Goal: Task Accomplishment & Management: Complete application form

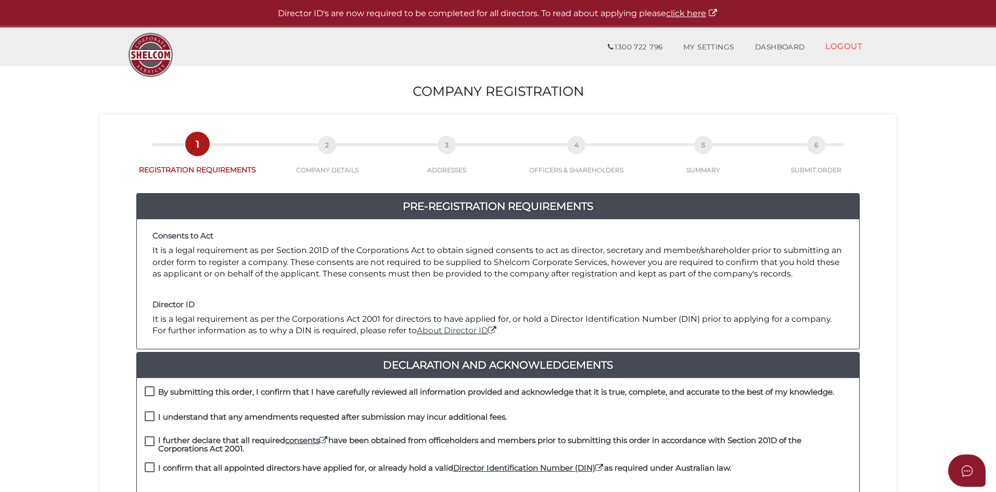
click at [153, 393] on label "By submitting this order, I confirm that I have carefully reviewed all informat…" at bounding box center [489, 394] width 689 height 13
checkbox input "true"
click at [157, 418] on label "I understand that any amendments requested after submission may incur additiona…" at bounding box center [326, 419] width 362 height 13
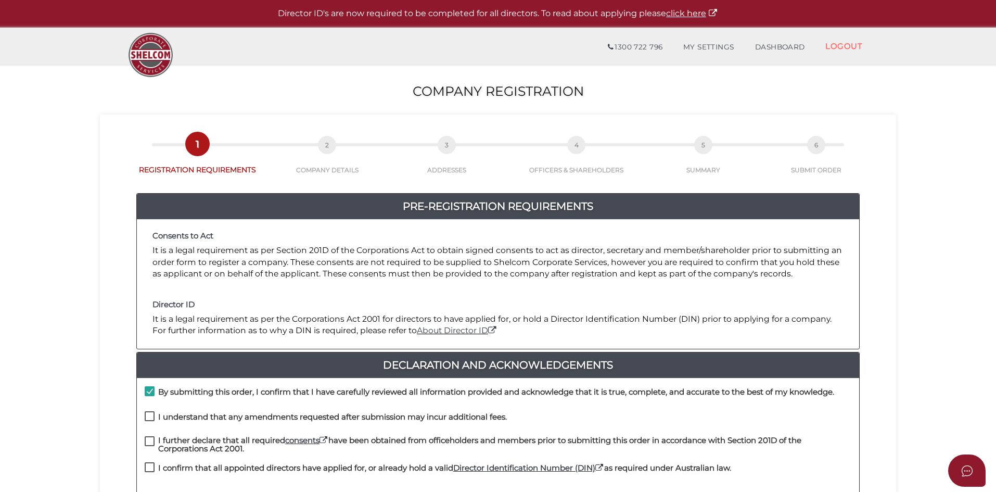
checkbox input "true"
click at [148, 440] on label "I further declare that all required consents have been obtained from officehold…" at bounding box center [498, 442] width 706 height 13
checkbox input "true"
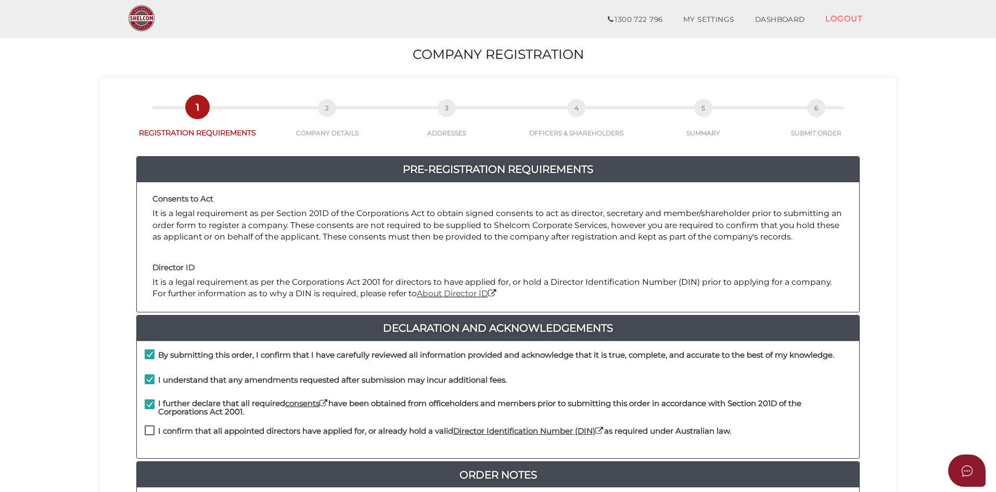
scroll to position [52, 0]
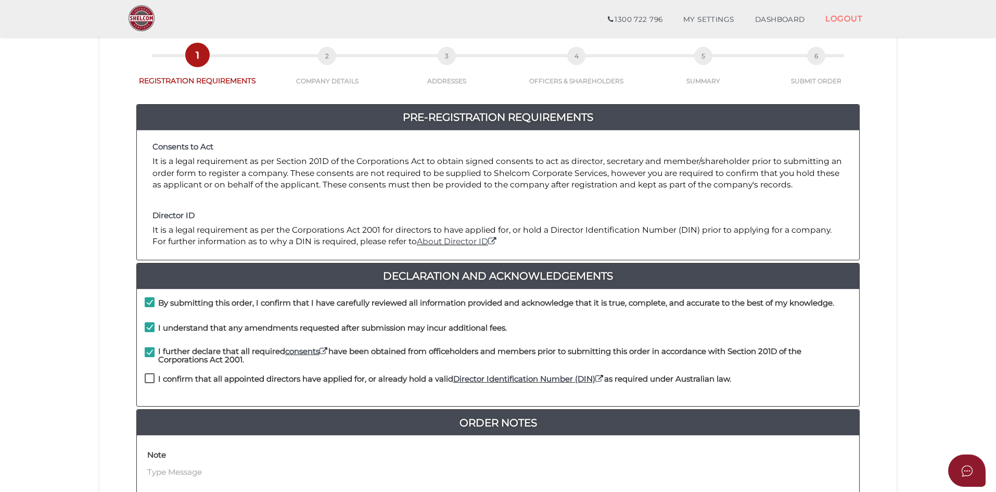
click at [150, 383] on label "I confirm that all appointed directors have applied for, or already hold a vali…" at bounding box center [438, 381] width 586 height 13
checkbox input "true"
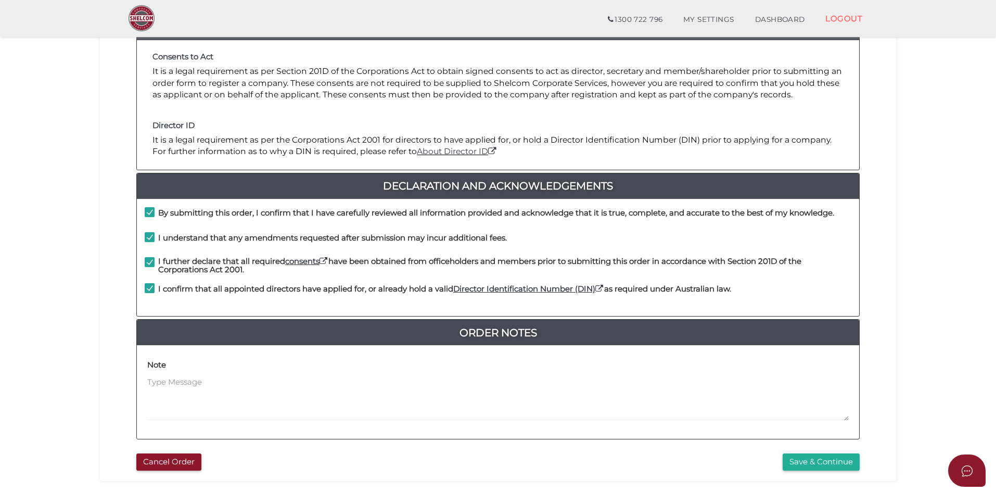
scroll to position [156, 0]
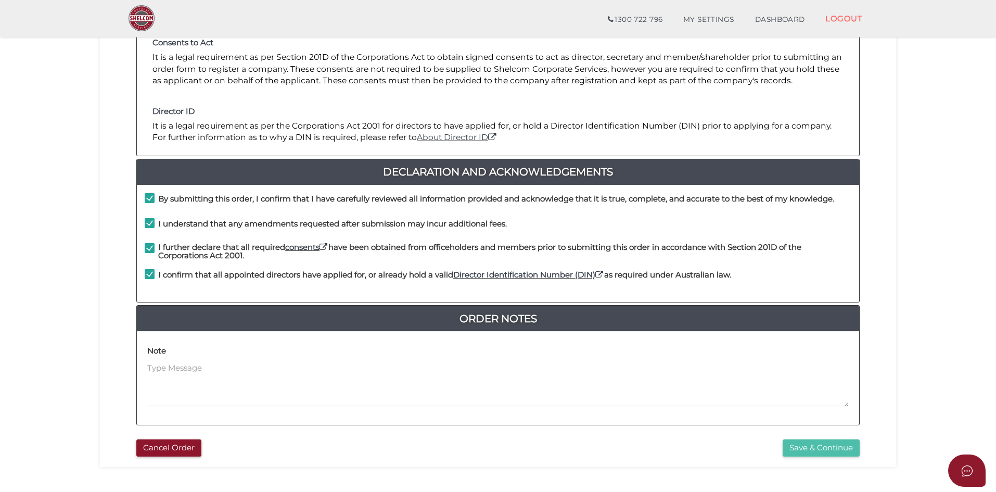
click at [814, 449] on button "Save & Continue" at bounding box center [820, 447] width 77 height 17
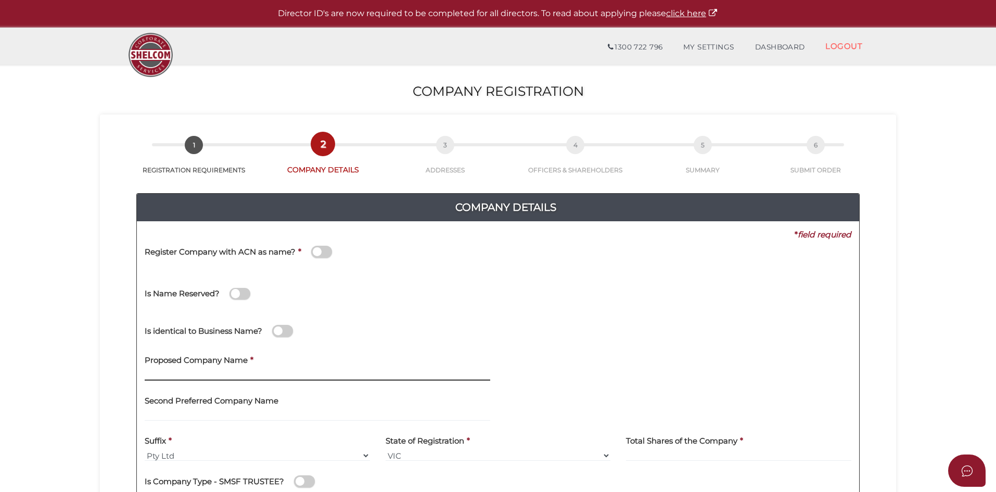
click at [197, 378] on input "text" at bounding box center [317, 374] width 345 height 11
type input "CVNSTT"
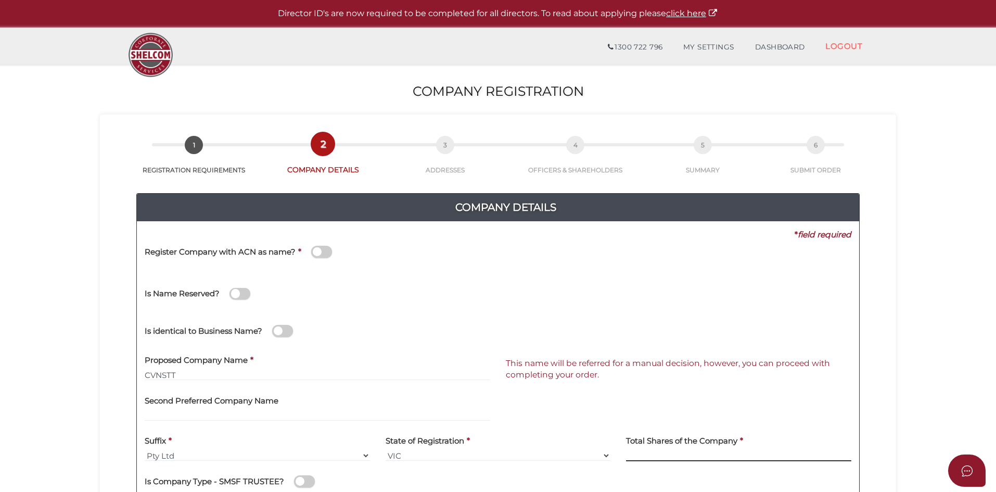
click at [673, 451] on input at bounding box center [738, 454] width 225 height 11
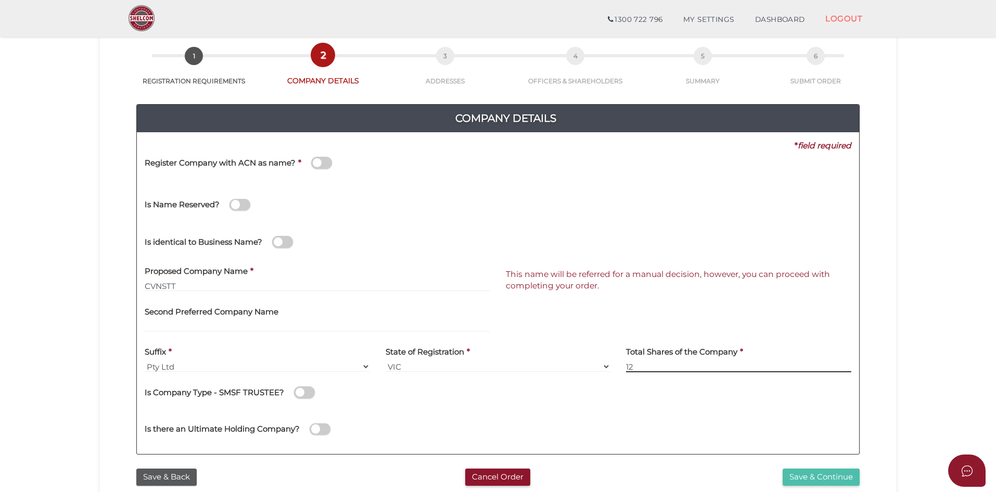
type input "12"
click at [822, 477] on button "Save & Continue" at bounding box center [820, 476] width 77 height 17
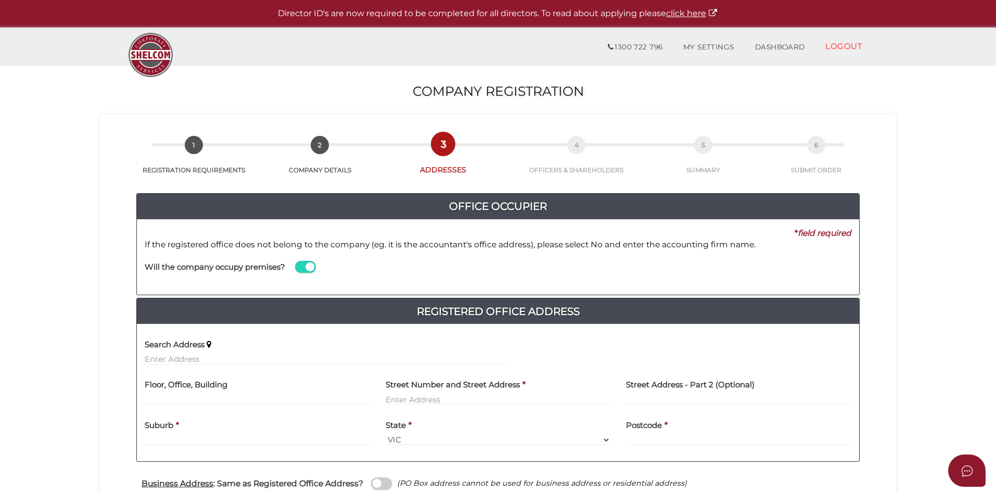
click at [300, 268] on span at bounding box center [305, 267] width 21 height 12
click at [0, 0] on input "checkbox" at bounding box center [0, 0] width 0 height 0
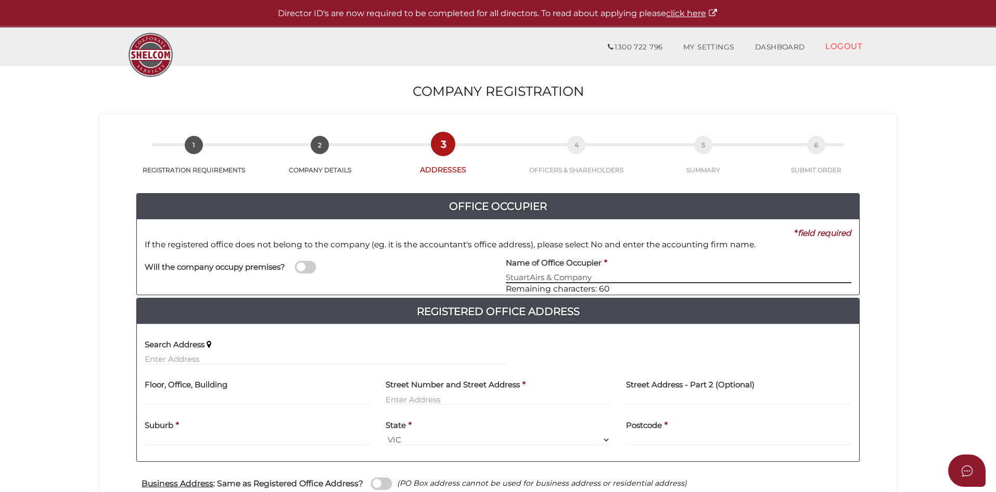
type input "StuartAirs & Company"
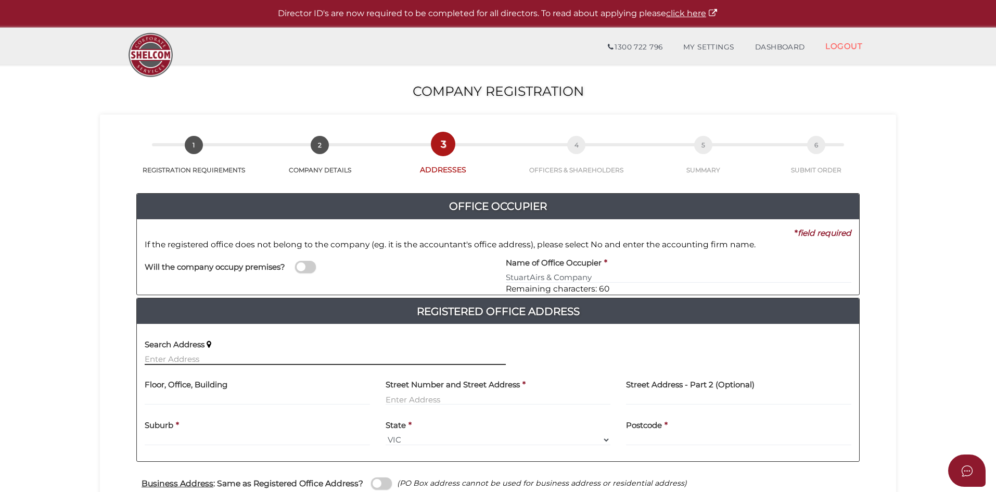
click at [170, 357] on input "text" at bounding box center [325, 358] width 361 height 11
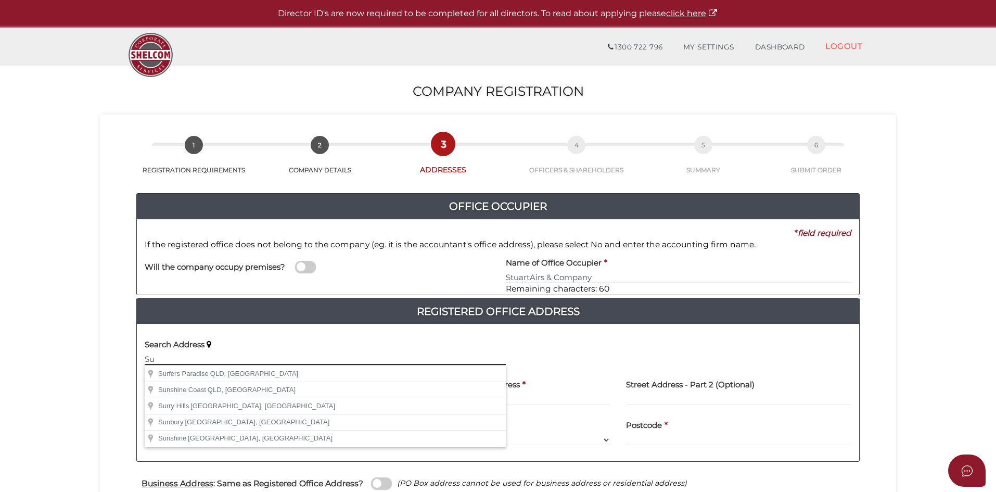
type input "S"
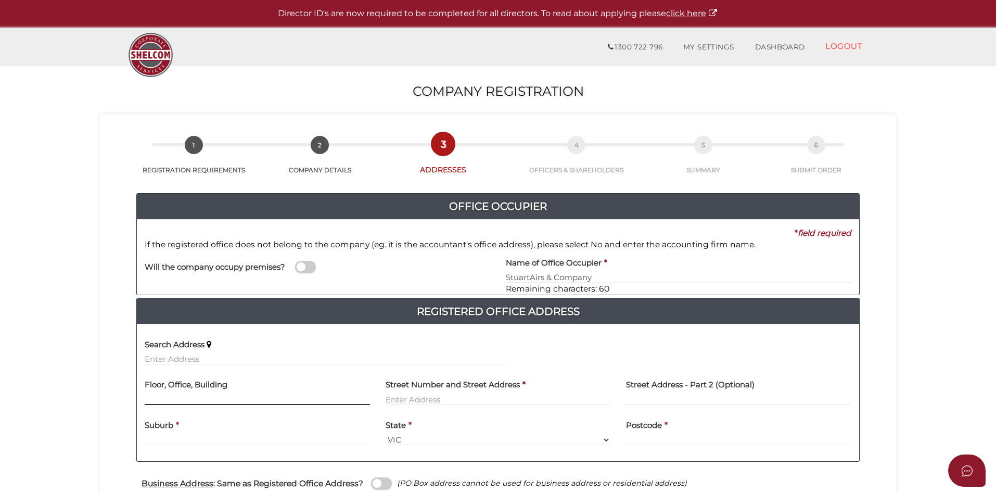
click at [185, 399] on input "text" at bounding box center [257, 398] width 225 height 11
type input "Suite 7 Level 14"
type input "350 Collins Street"
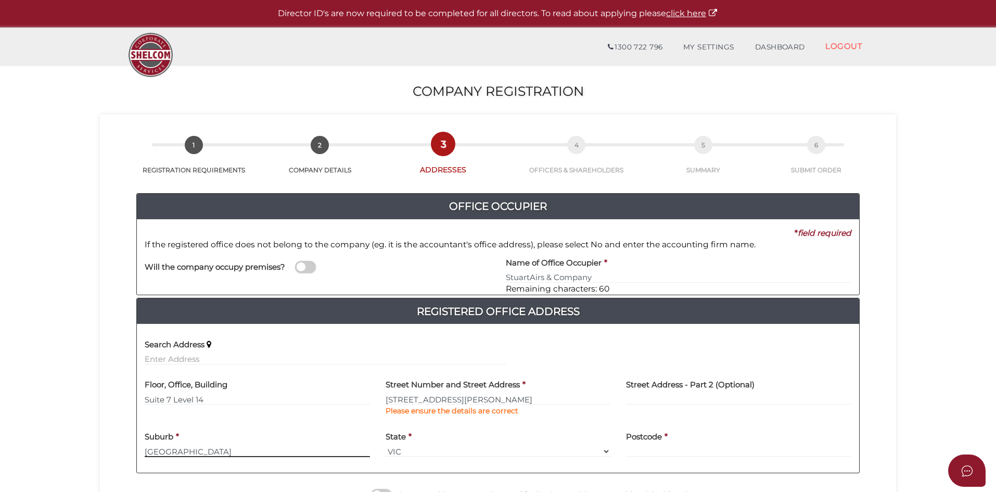
type input "Melbourne"
type input "3000"
click at [458, 404] on input "[STREET_ADDRESS][PERSON_NAME]" at bounding box center [497, 398] width 225 height 11
click at [196, 361] on input "text" at bounding box center [325, 358] width 361 height 11
click at [210, 344] on icon at bounding box center [209, 344] width 5 height 8
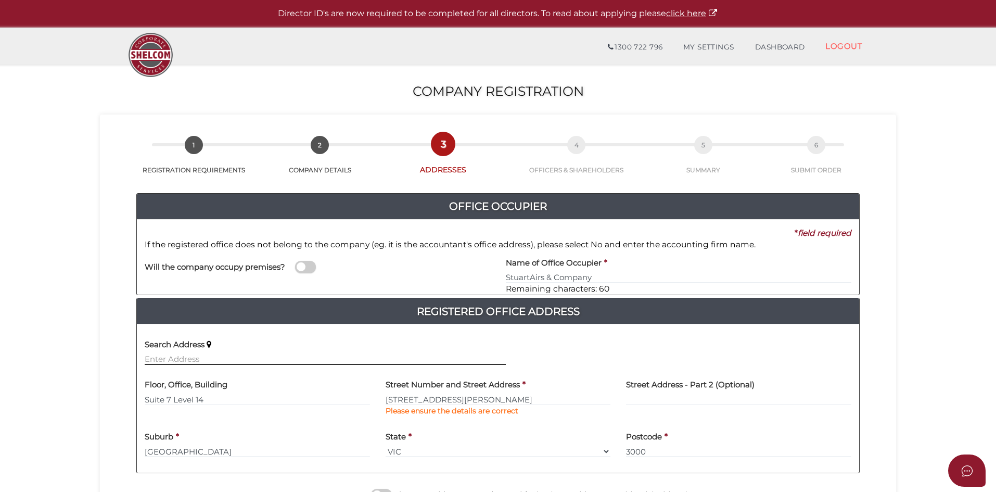
click at [177, 354] on input "text" at bounding box center [325, 358] width 361 height 11
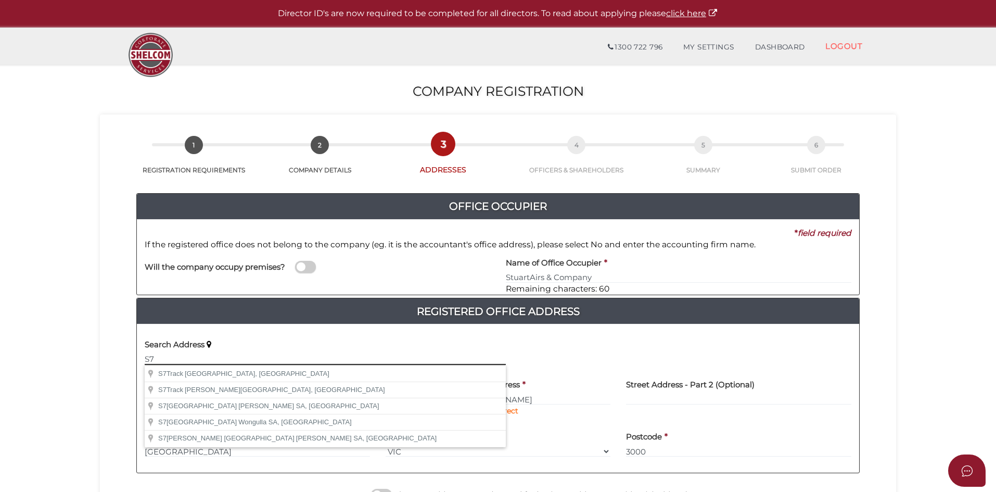
type input "S"
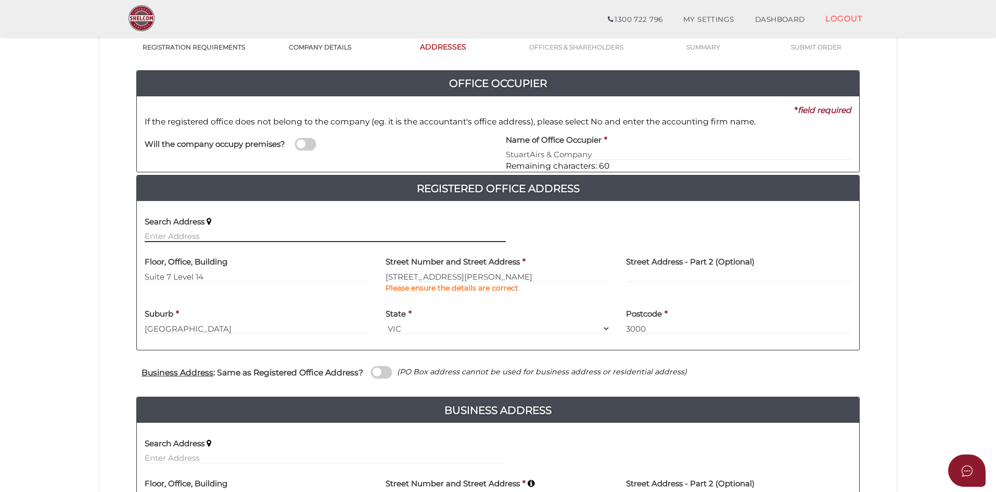
scroll to position [104, 0]
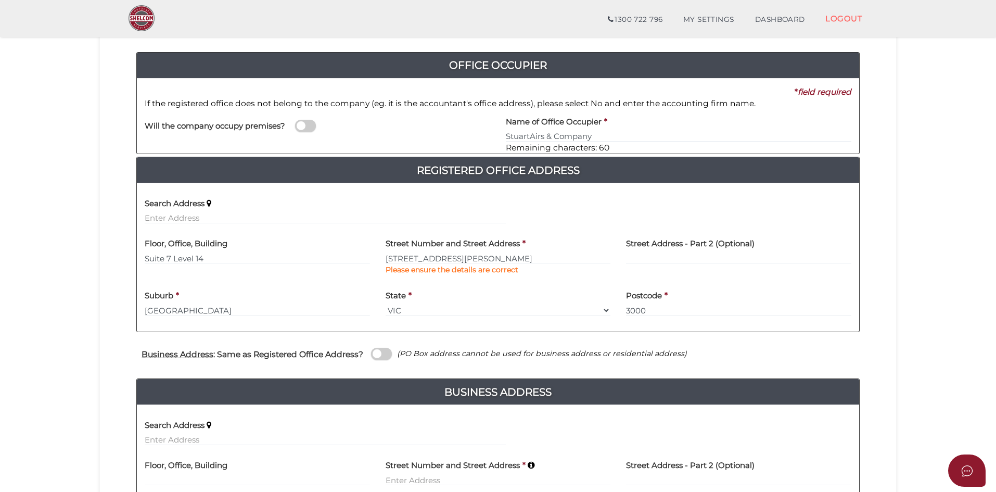
click at [384, 356] on span at bounding box center [381, 354] width 21 height 12
click at [0, 0] on input "checkbox" at bounding box center [0, 0] width 0 height 0
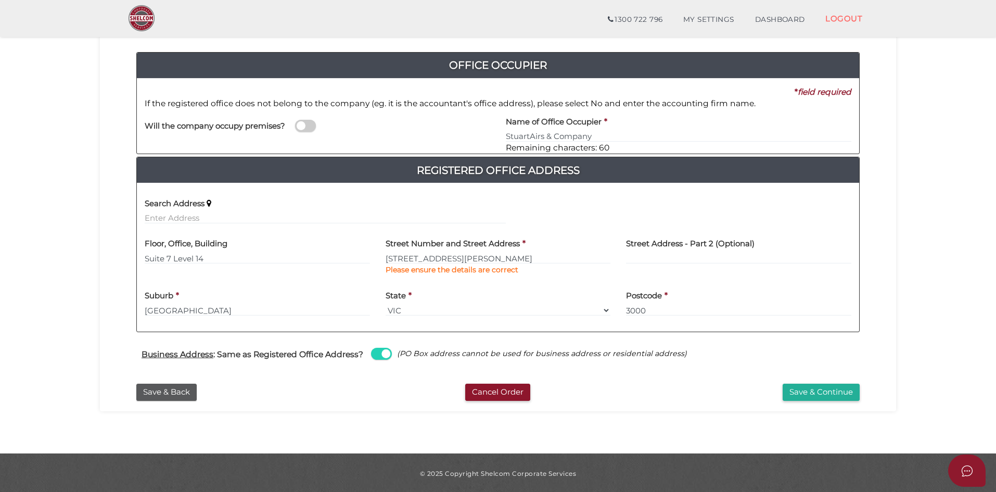
click at [375, 352] on span at bounding box center [381, 354] width 21 height 12
click at [0, 0] on input "checkbox" at bounding box center [0, 0] width 0 height 0
select select
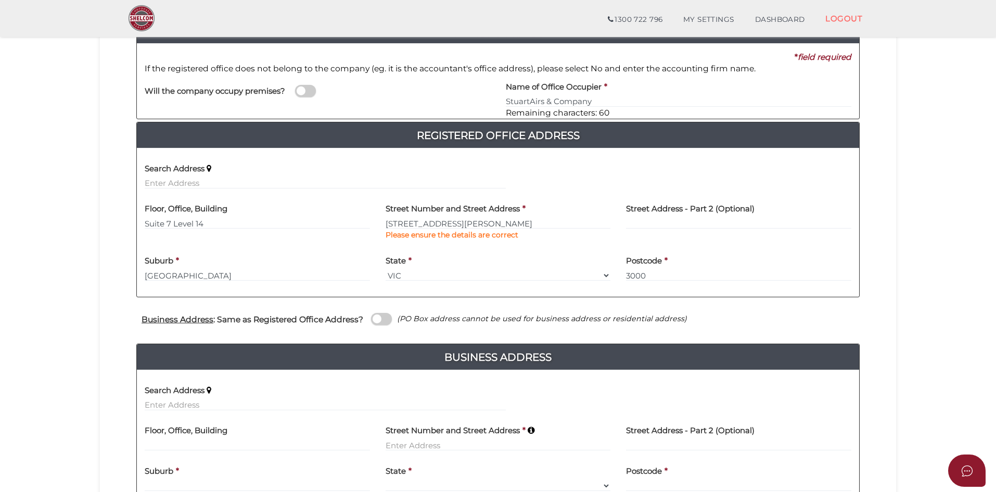
scroll to position [156, 0]
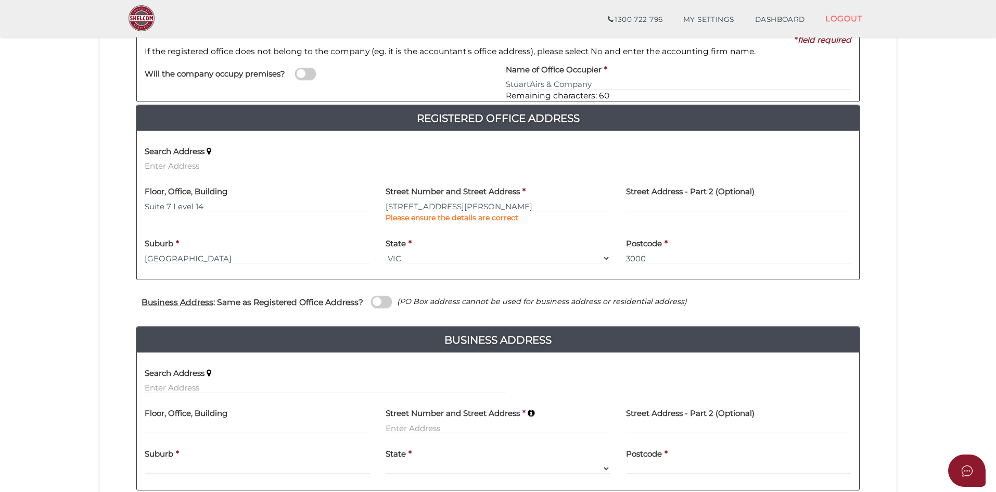
click at [166, 381] on label "Search Address" at bounding box center [175, 371] width 60 height 21
click at [153, 391] on input "text" at bounding box center [325, 387] width 361 height 11
click at [166, 385] on input "text" at bounding box center [325, 387] width 361 height 11
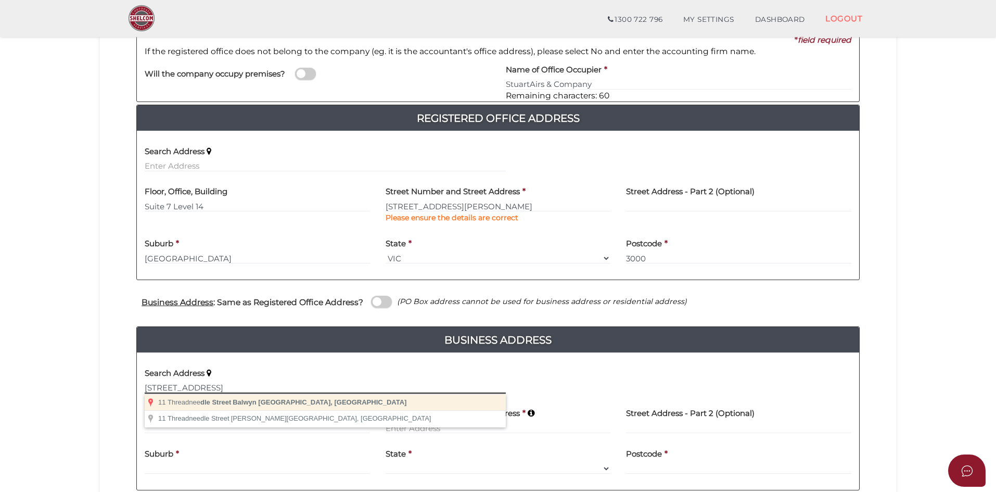
type input "11 Threadneedle Street, Balwyn VIC, Australia"
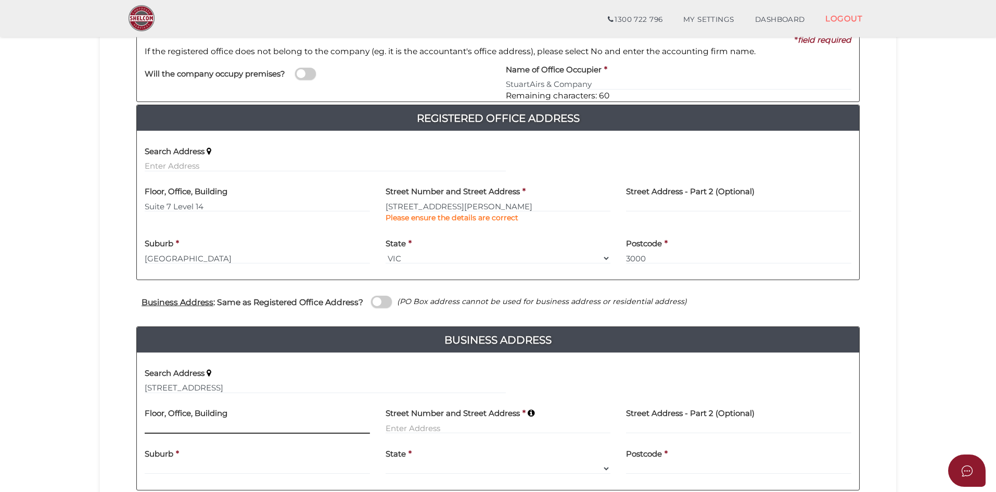
type input "11 Threadneedle Street"
type input "Balwyn"
select select "VIC"
type input "3103"
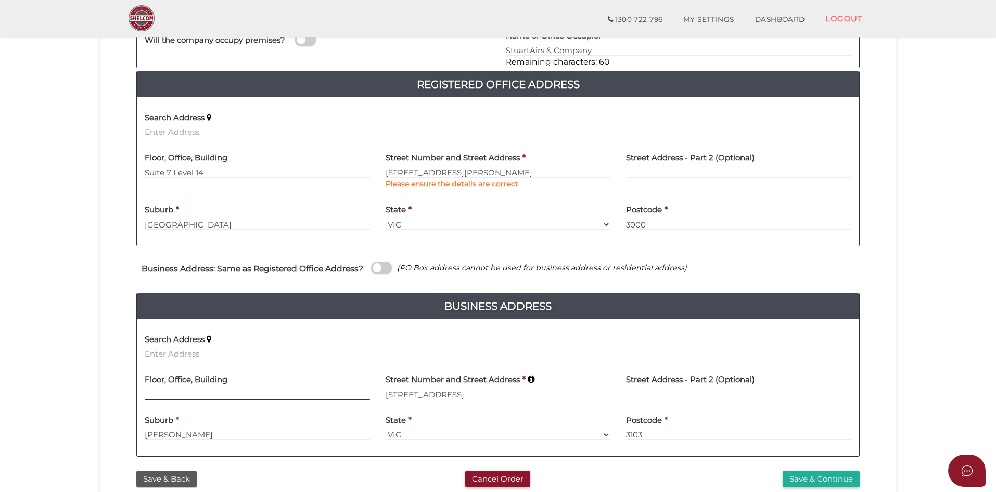
scroll to position [208, 0]
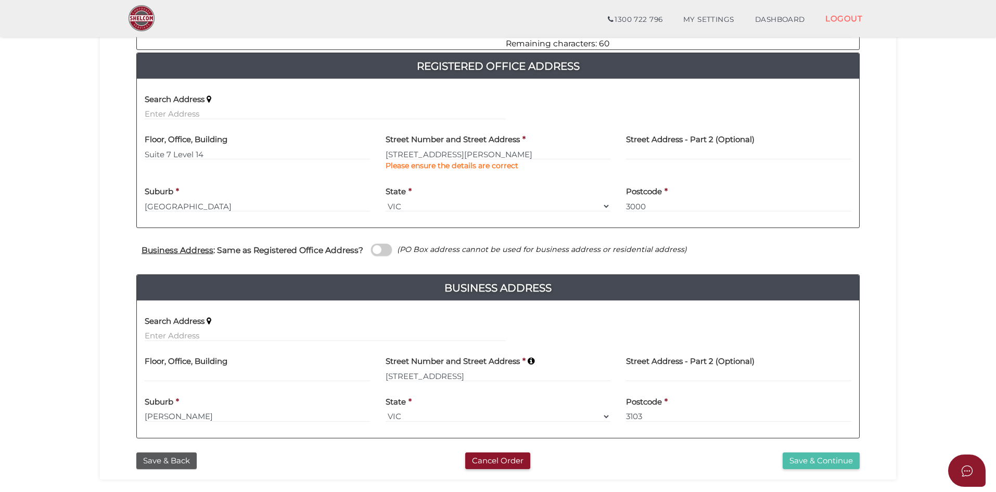
click at [820, 462] on button "Save & Continue" at bounding box center [820, 460] width 77 height 17
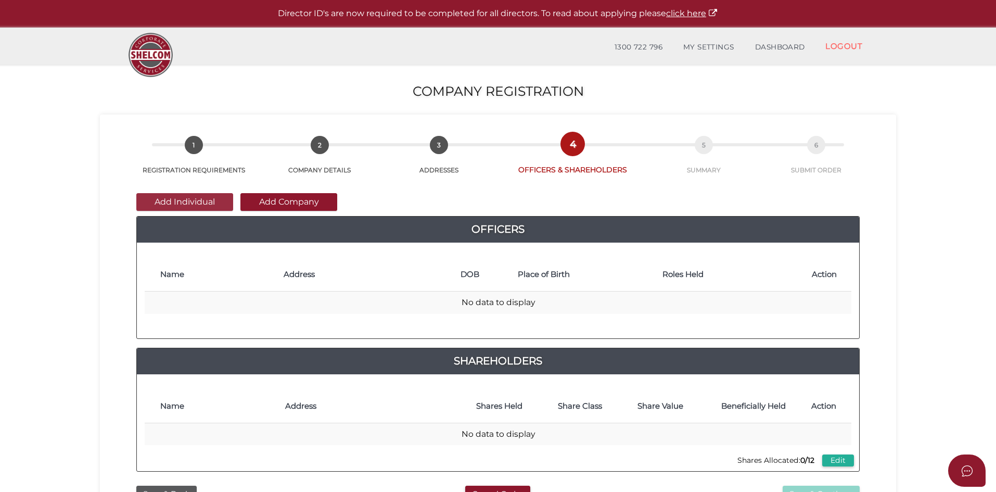
click at [173, 199] on button "Add Individual" at bounding box center [184, 202] width 97 height 18
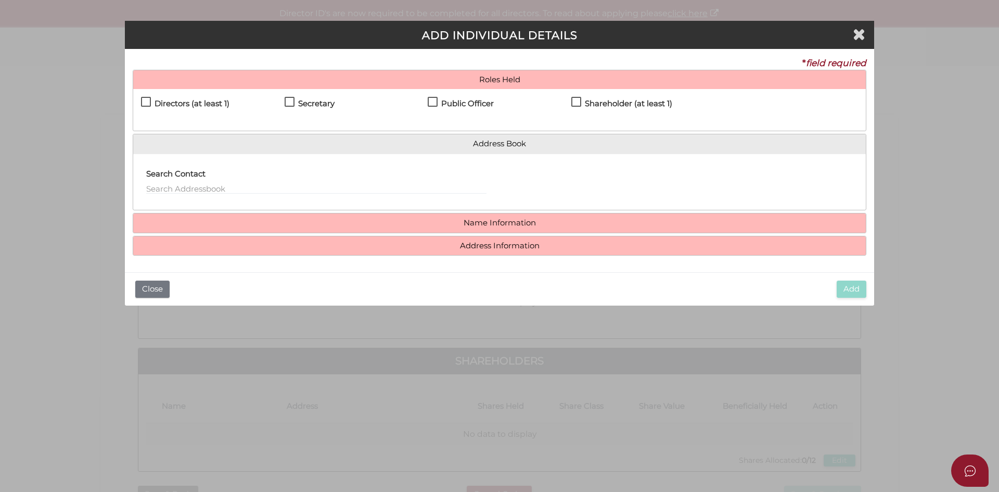
click at [145, 103] on label "Directors (at least 1)" at bounding box center [185, 105] width 88 height 13
checkbox input "true"
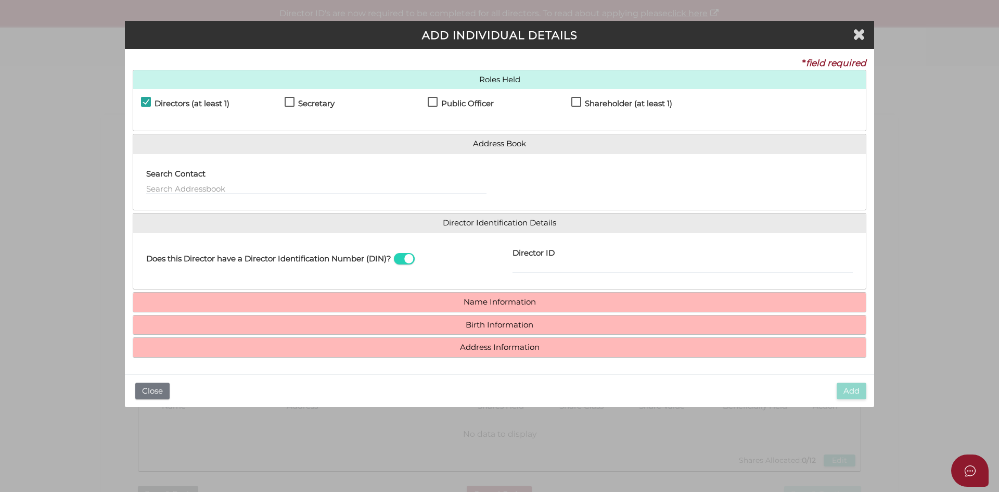
click at [436, 104] on label "Public Officer" at bounding box center [461, 105] width 66 height 13
checkbox input "true"
click at [575, 103] on label "Shareholder (at least 1)" at bounding box center [621, 105] width 101 height 13
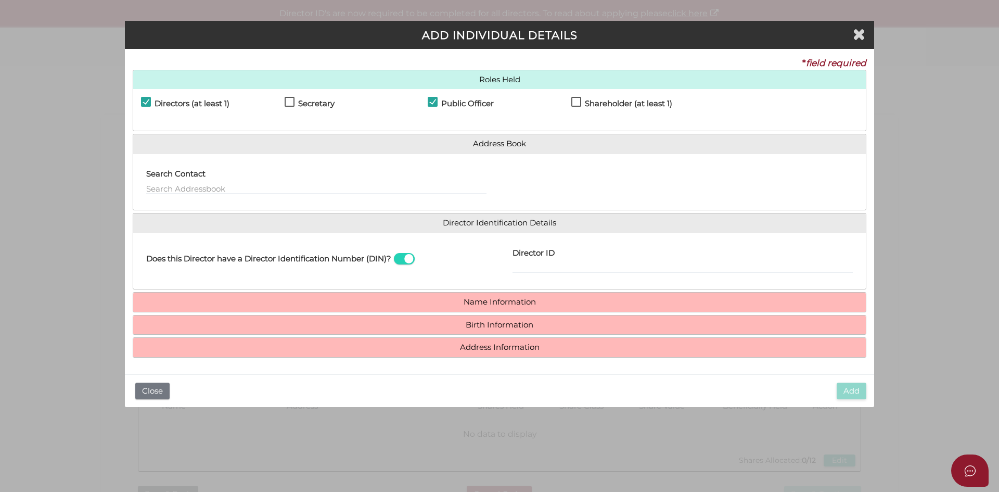
checkbox input "true"
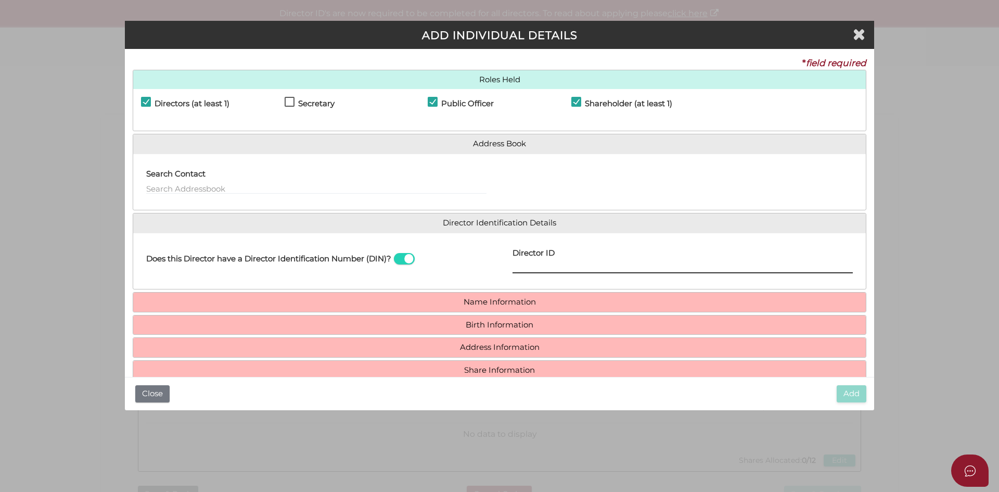
click at [548, 266] on input "Director ID" at bounding box center [682, 267] width 340 height 11
click at [549, 268] on input "Director ID" at bounding box center [682, 267] width 340 height 11
type input "036268352513942"
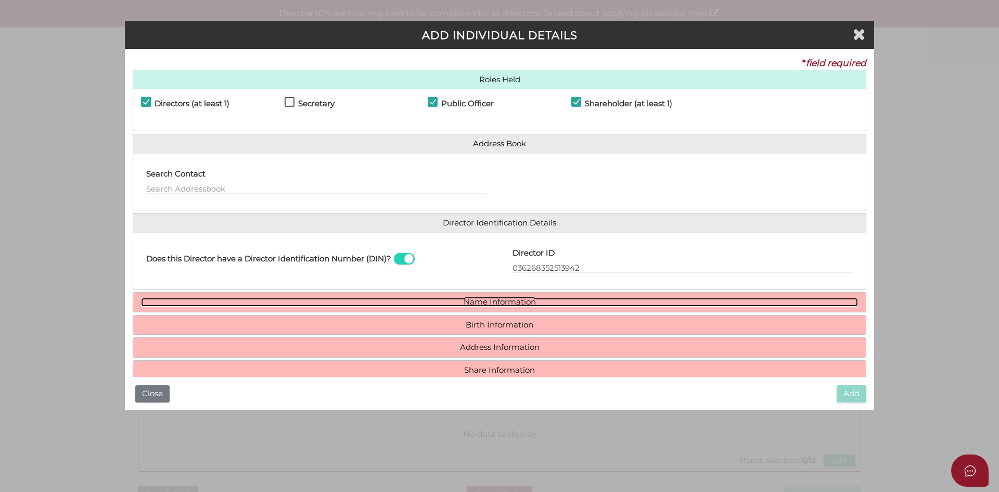
click at [486, 302] on link "Name Information" at bounding box center [499, 302] width 717 height 9
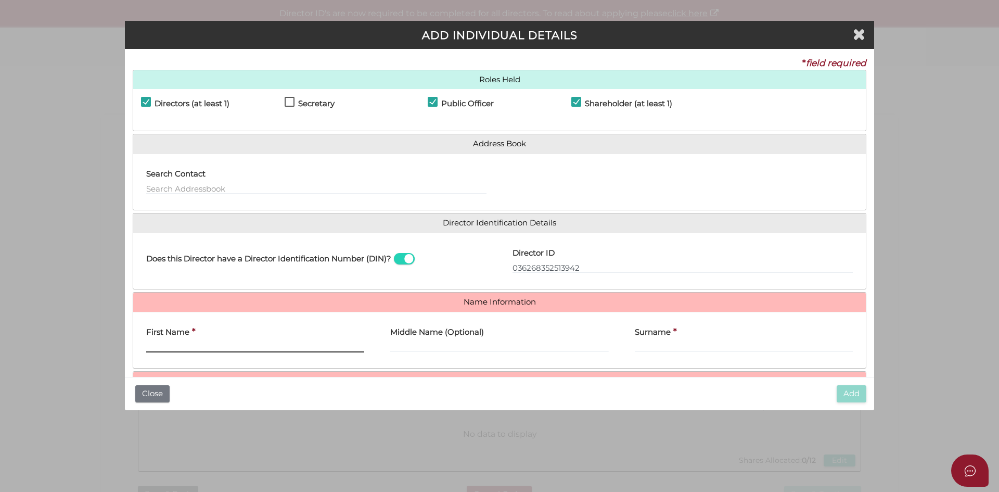
click at [171, 351] on input "First Name" at bounding box center [255, 346] width 218 height 11
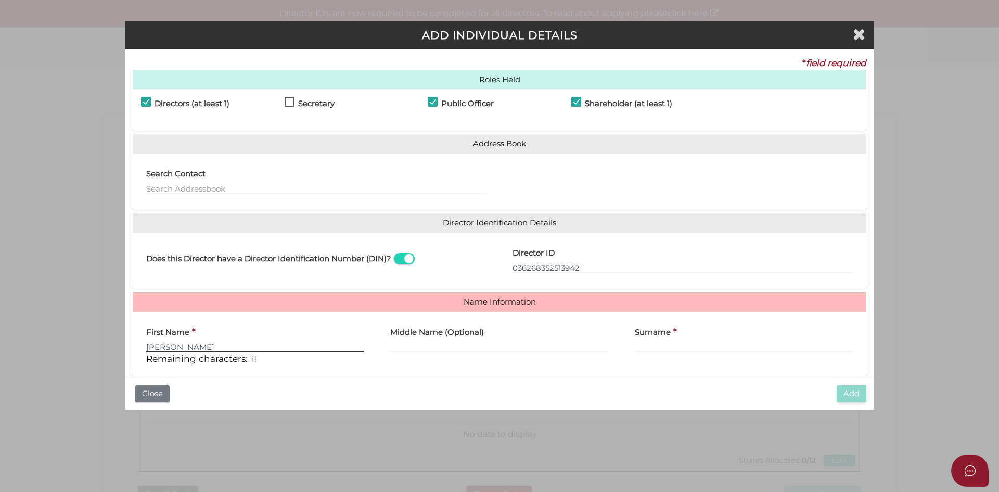
type input "Catherine"
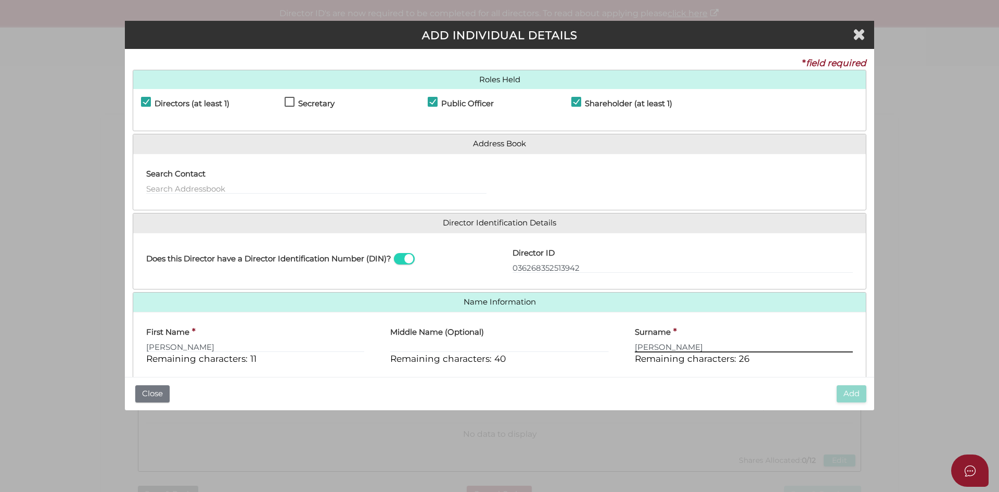
type input "Rowe"
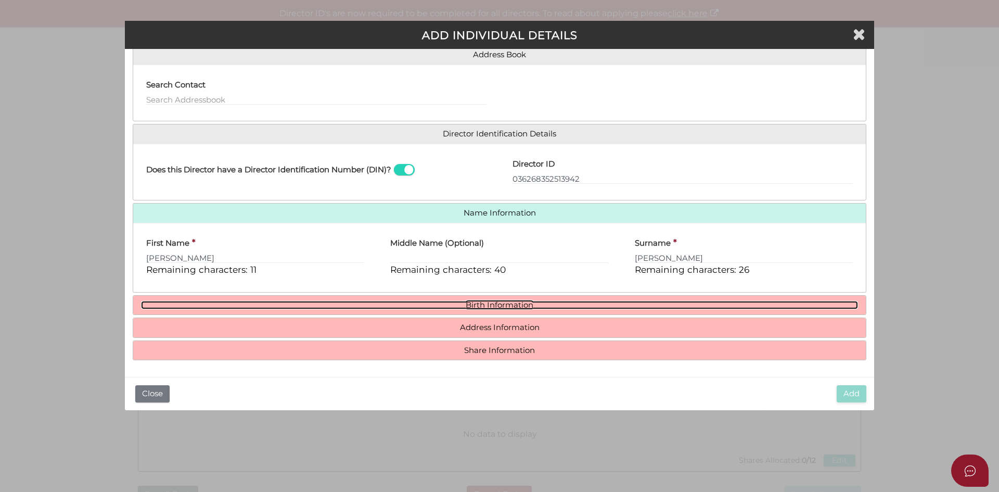
click at [497, 307] on link "Birth Information" at bounding box center [499, 305] width 717 height 9
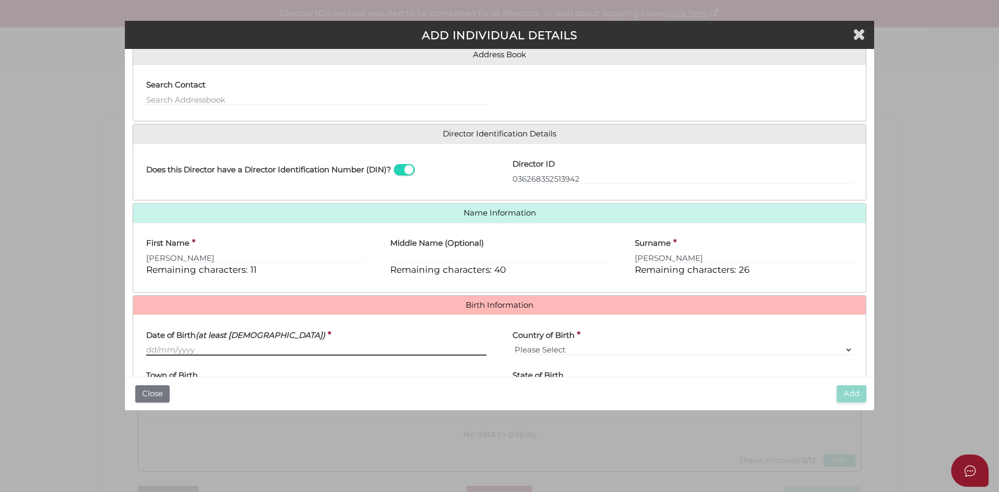
click at [166, 346] on input "Date of Birth (at least 18 years old)" at bounding box center [316, 349] width 340 height 11
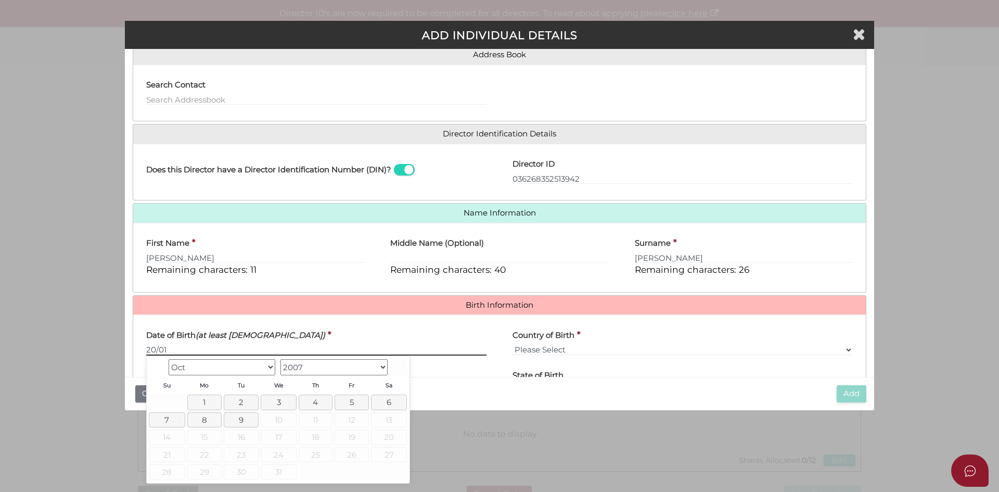
type input "20/01"
click at [297, 368] on select "1900 1901 1902 1903 1904 1905 1906 1907 1908 1909 1910 1911 1912 1913 1914 1915…" at bounding box center [333, 367] width 107 height 16
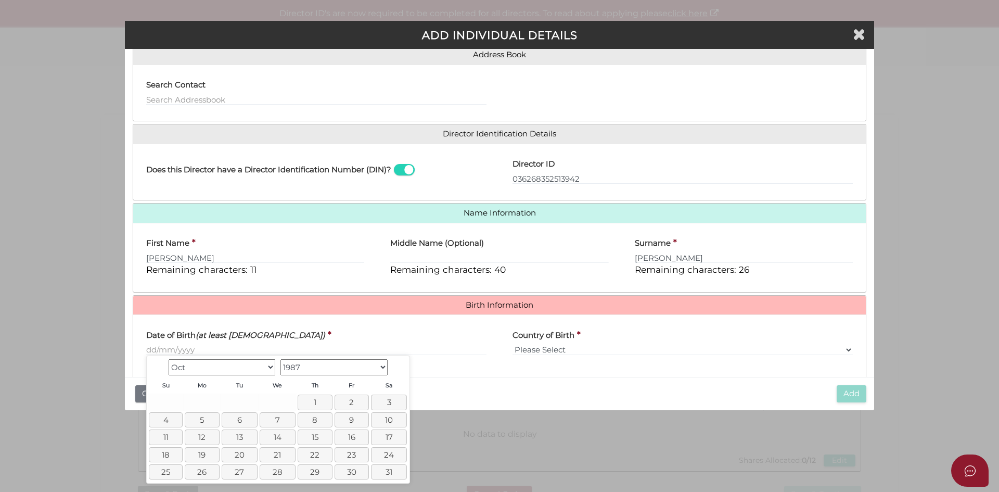
click at [186, 368] on select "Jan Feb Mar Apr May Jun Jul Aug Sep Oct Nov Dec" at bounding box center [222, 367] width 107 height 16
click at [236, 455] on link "20" at bounding box center [240, 454] width 36 height 15
type input "20/01/1987"
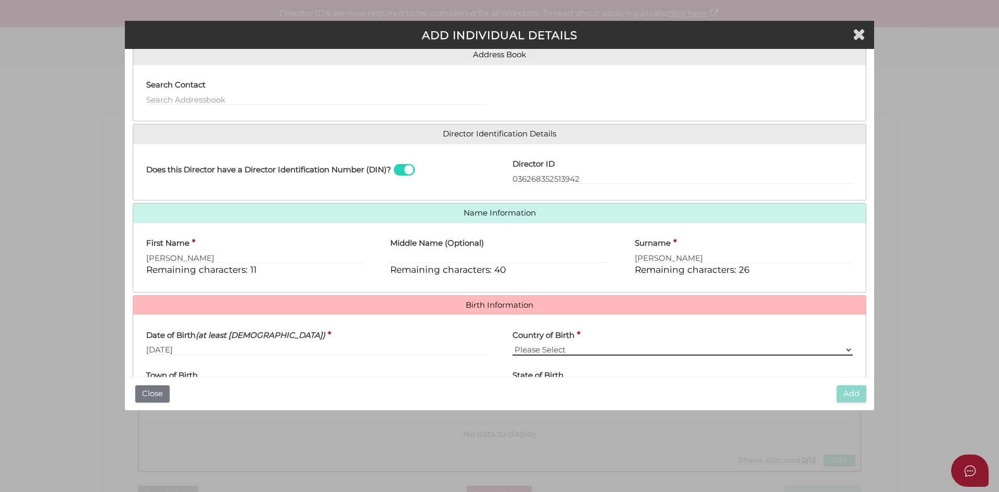
click at [530, 350] on select "Please Select v Australia Afghanistan Albania Algeria American Samoa Andorra An…" at bounding box center [682, 349] width 340 height 11
select select "Australia"
click at [512, 344] on select "Please Select v Australia Afghanistan Albania Algeria American Samoa Andorra An…" at bounding box center [682, 349] width 340 height 11
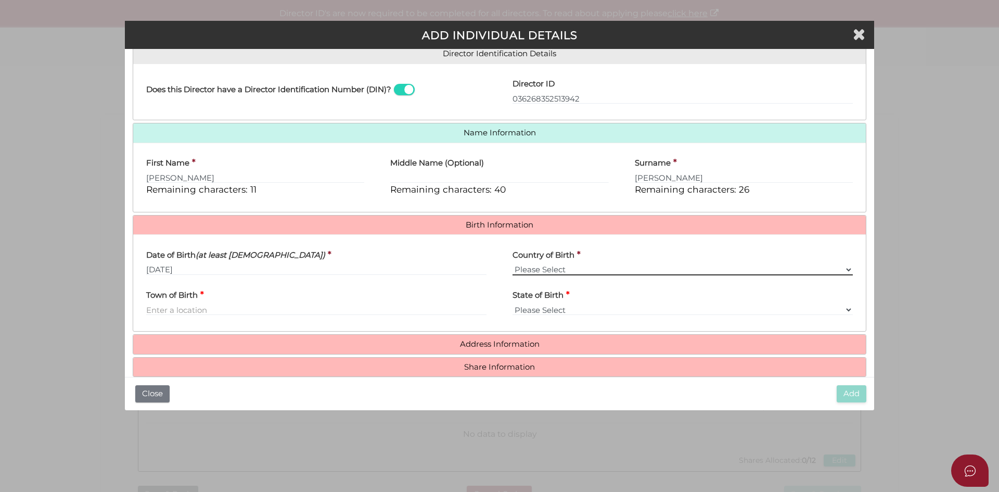
scroll to position [186, 0]
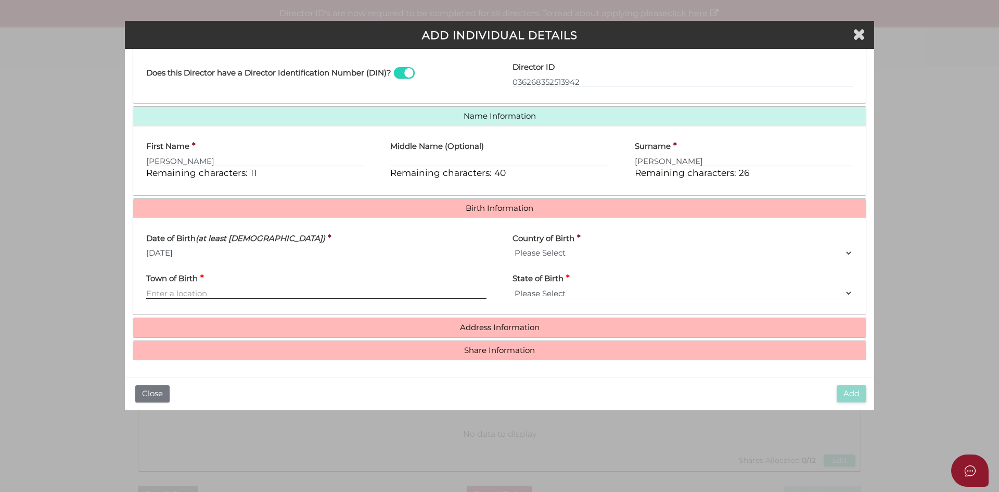
click at [157, 295] on input "Town of Birth" at bounding box center [316, 292] width 340 height 11
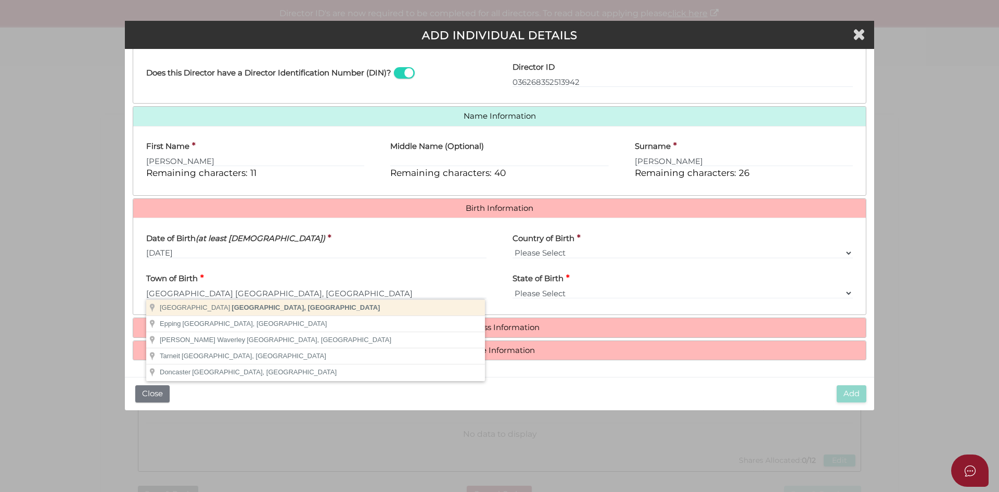
type input "Melbourne"
select select "VIC"
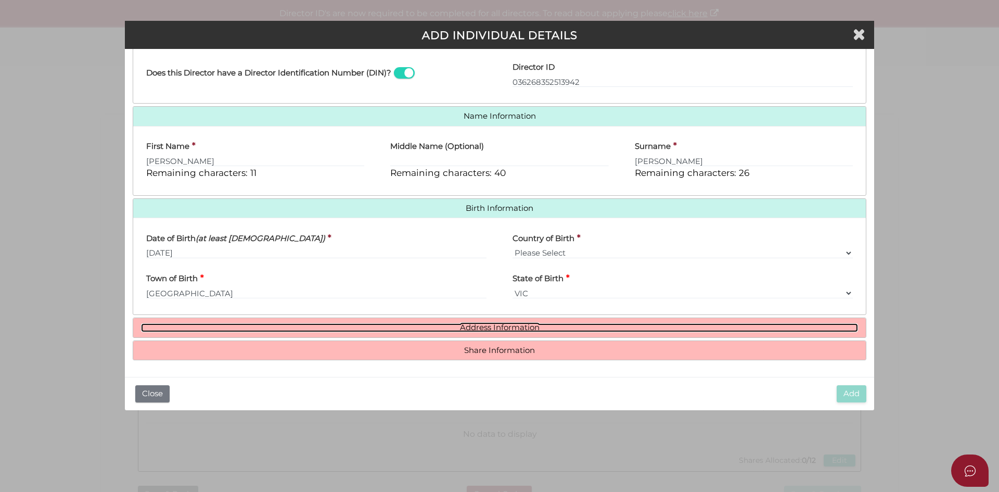
drag, startPoint x: 480, startPoint y: 328, endPoint x: 473, endPoint y: 330, distance: 7.2
click at [479, 329] on link "Address Information" at bounding box center [499, 327] width 717 height 9
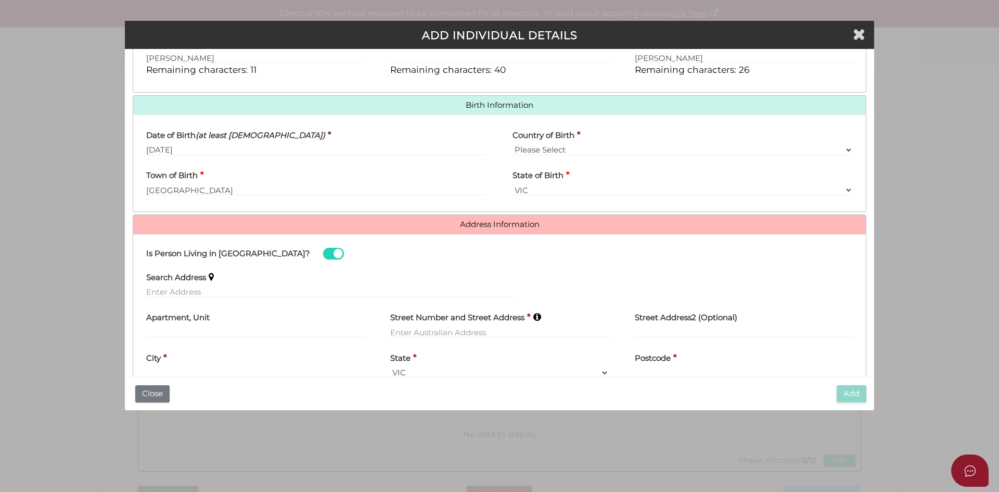
scroll to position [290, 0]
click at [182, 287] on input "text" at bounding box center [329, 290] width 366 height 11
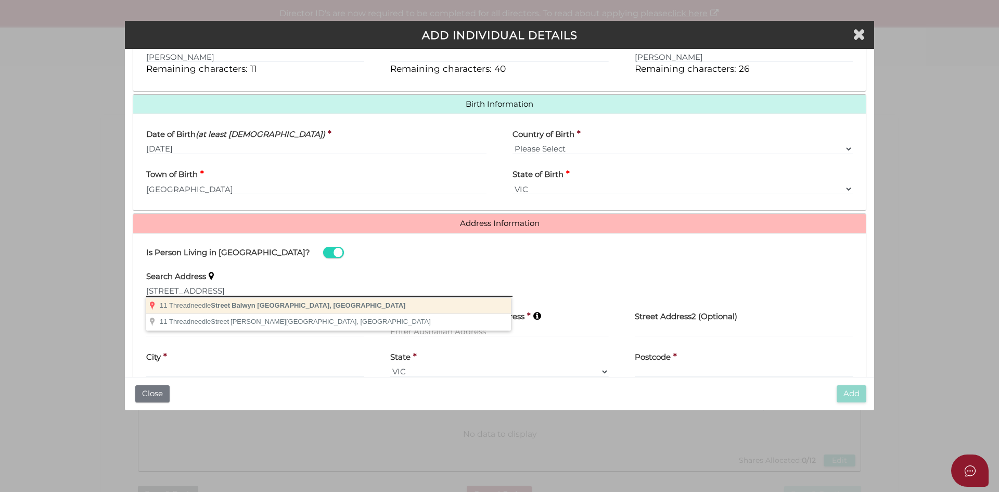
type input "11 Threadneedle Street, Balwyn VIC, Australia"
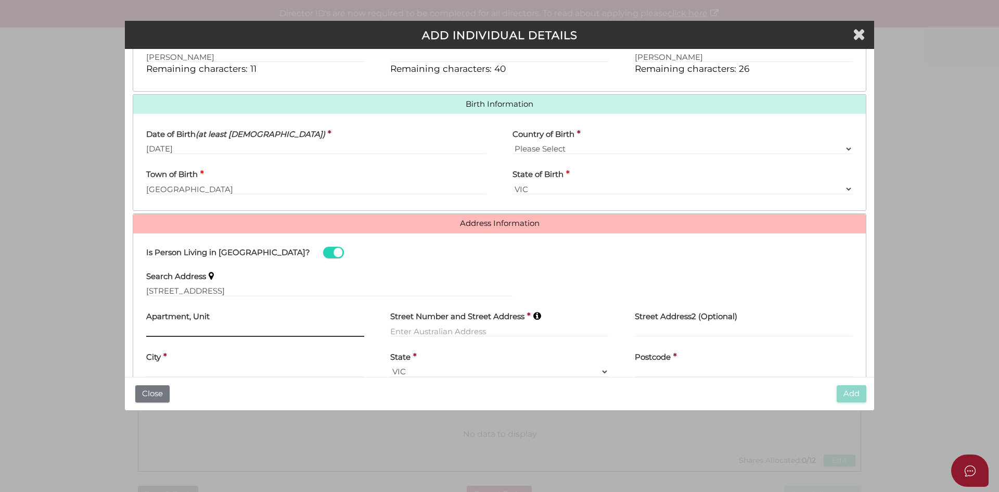
type input "11 Threadneedle Street"
type input "Balwyn"
select select "VIC"
type input "3103"
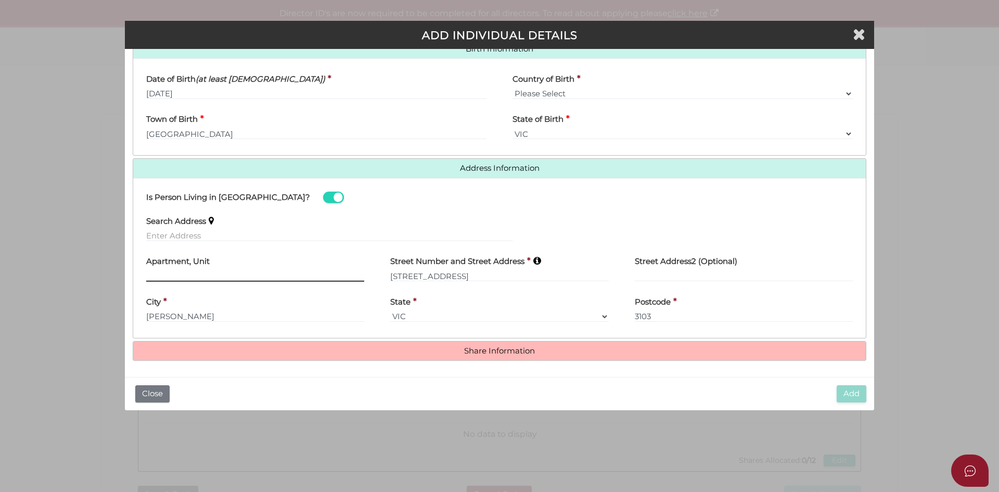
scroll to position [345, 0]
click at [468, 357] on h4 "Share Information" at bounding box center [499, 350] width 732 height 19
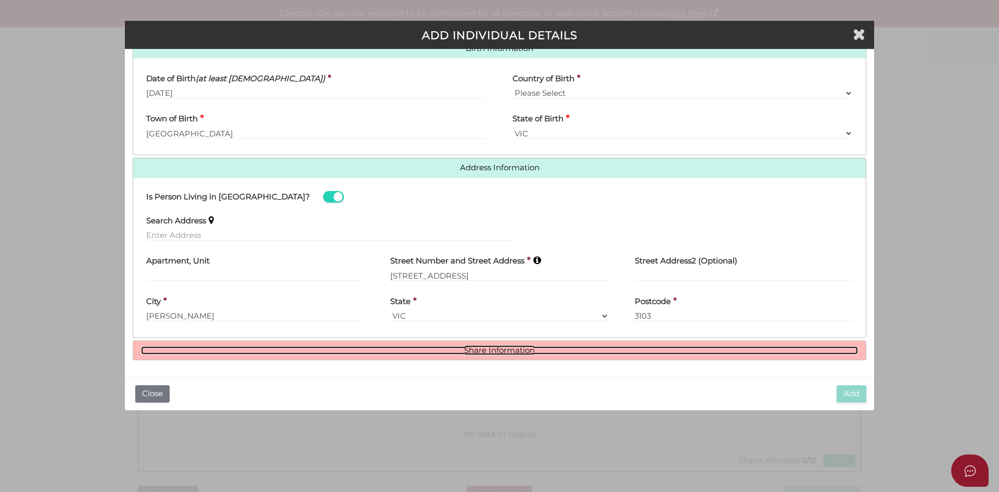
click at [489, 349] on link "Share Information" at bounding box center [499, 350] width 717 height 9
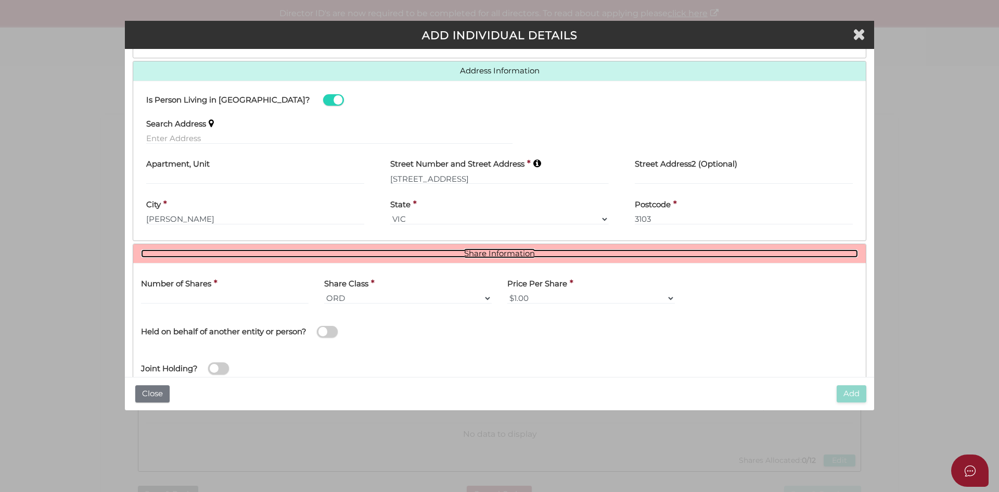
scroll to position [472, 0]
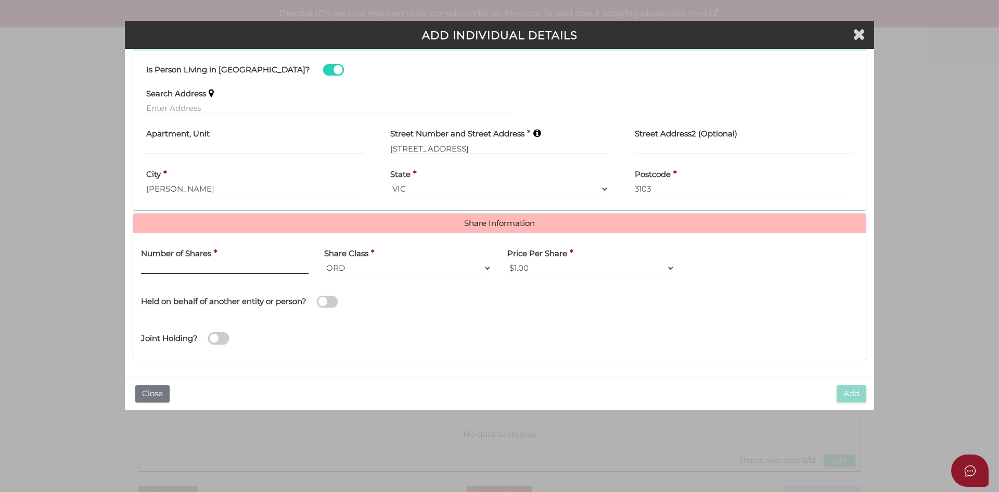
click at [192, 266] on input "text" at bounding box center [225, 267] width 168 height 11
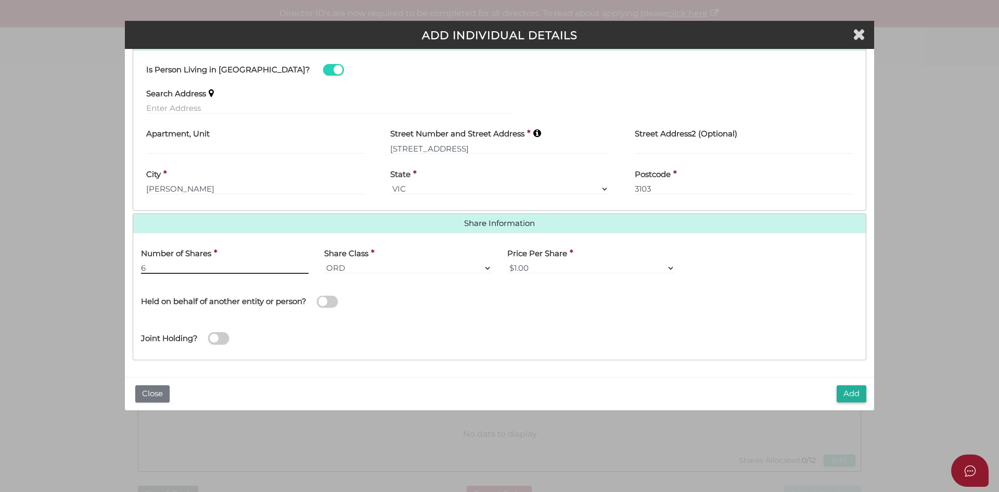
type input "6"
click at [849, 395] on button "Add" at bounding box center [852, 393] width 30 height 17
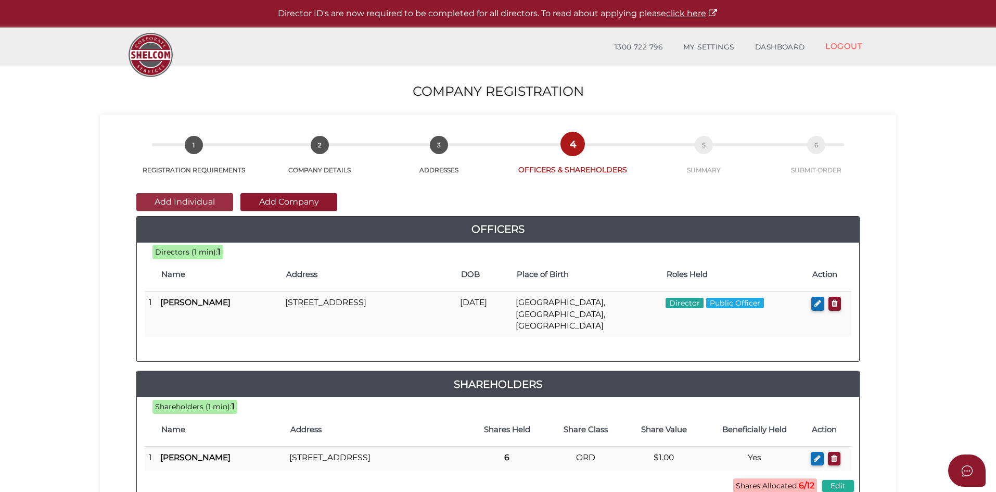
click at [167, 199] on button "Add Individual" at bounding box center [184, 202] width 97 height 18
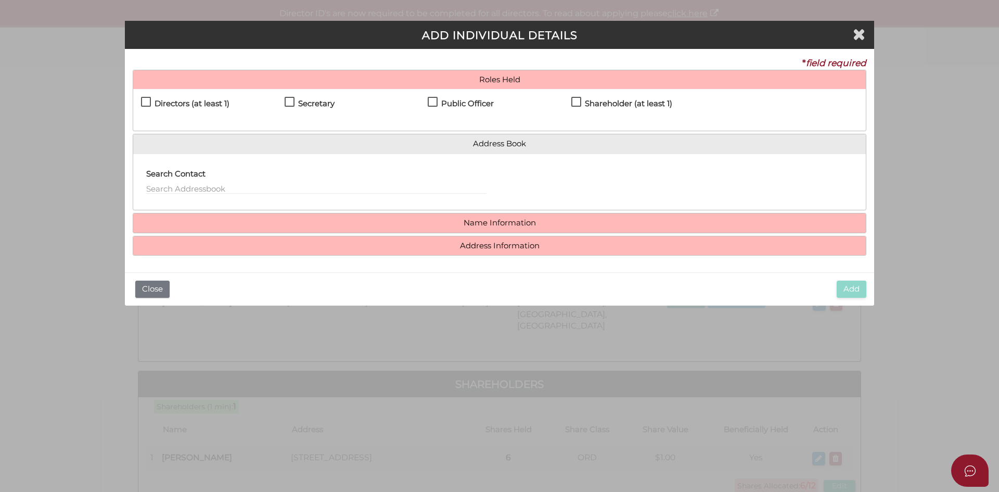
drag, startPoint x: 156, startPoint y: 105, endPoint x: 163, endPoint y: 104, distance: 7.8
click at [155, 104] on h4 "Directors (at least 1)" at bounding box center [192, 103] width 75 height 9
checkbox input "true"
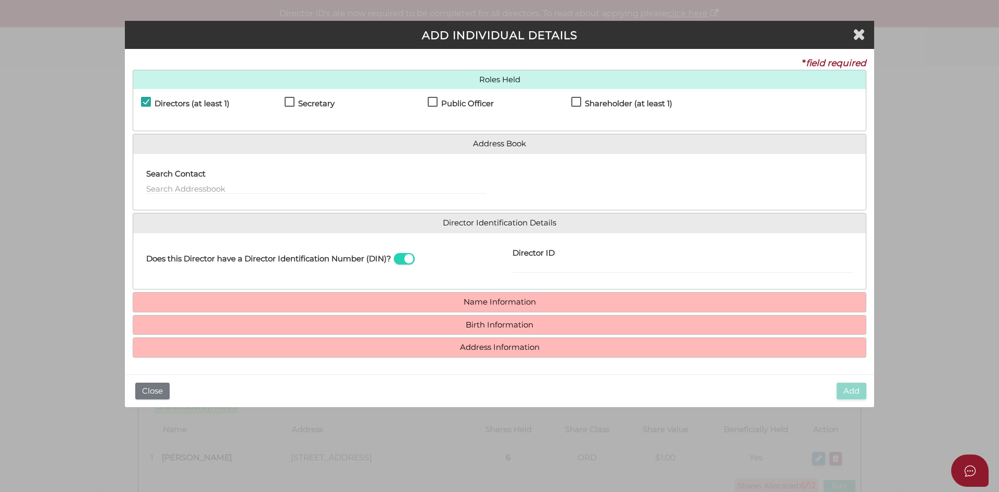
click at [589, 101] on h4 "Shareholder (at least 1)" at bounding box center [628, 103] width 87 height 9
checkbox input "true"
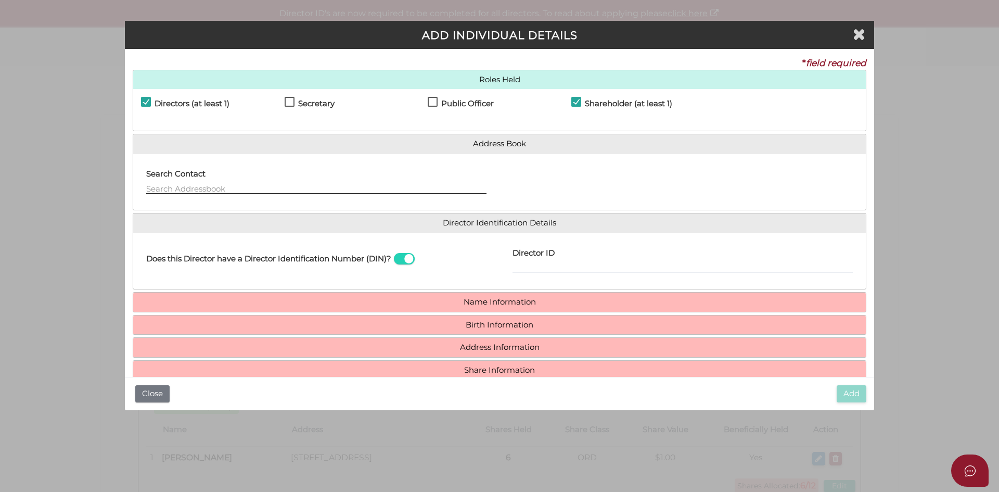
click at [154, 185] on input "text" at bounding box center [316, 188] width 340 height 11
click at [554, 260] on div "Director ID" at bounding box center [682, 257] width 340 height 33
click at [541, 263] on input "Director ID" at bounding box center [682, 267] width 340 height 11
click at [558, 267] on input "Director ID" at bounding box center [682, 267] width 340 height 11
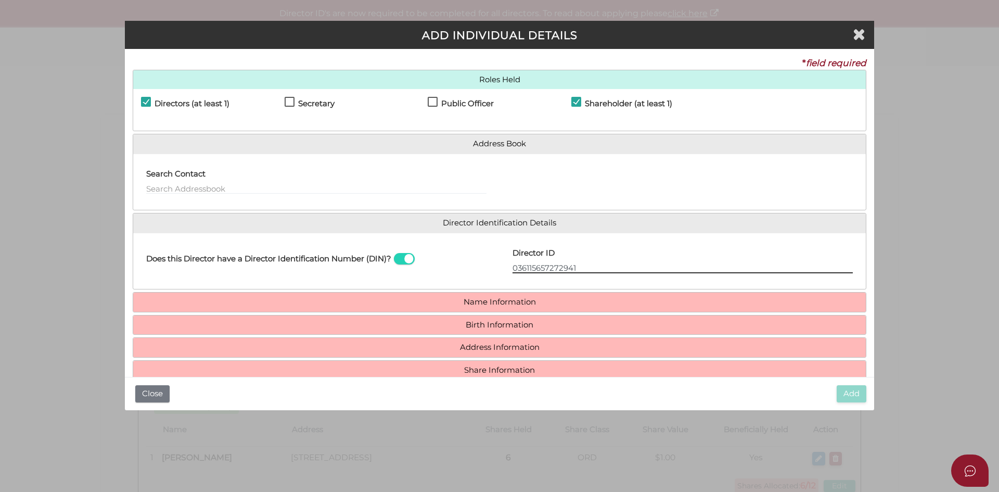
type input "036115657272941"
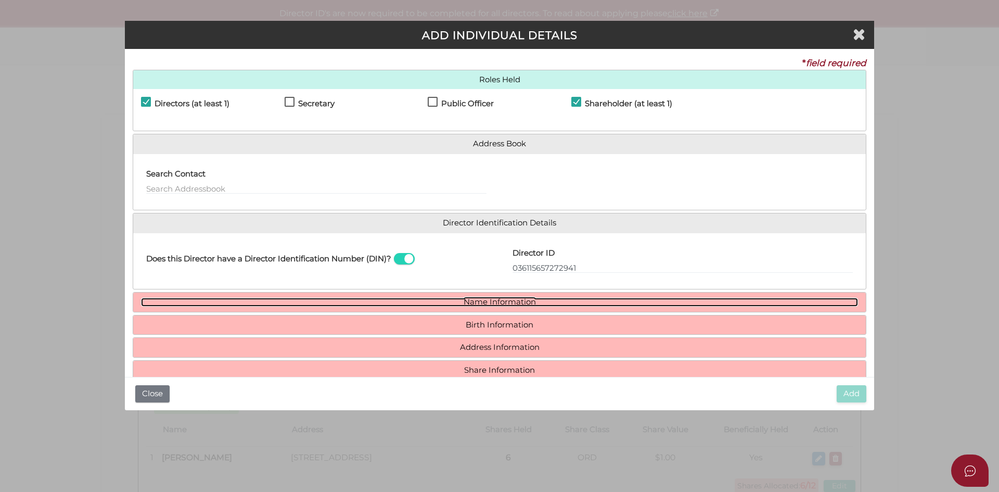
click at [497, 303] on link "Name Information" at bounding box center [499, 302] width 717 height 9
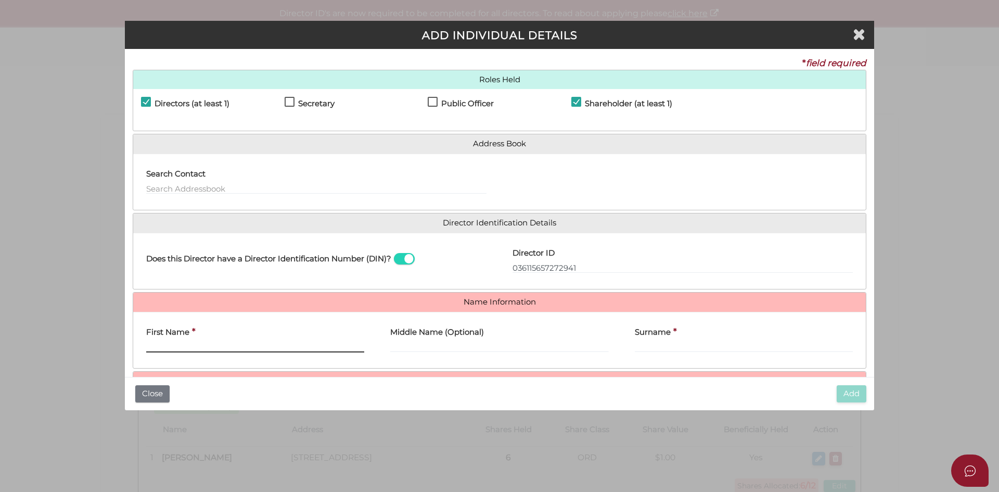
click at [173, 342] on input "First Name" at bounding box center [255, 346] width 218 height 11
click at [181, 351] on input "First Name" at bounding box center [255, 346] width 218 height 11
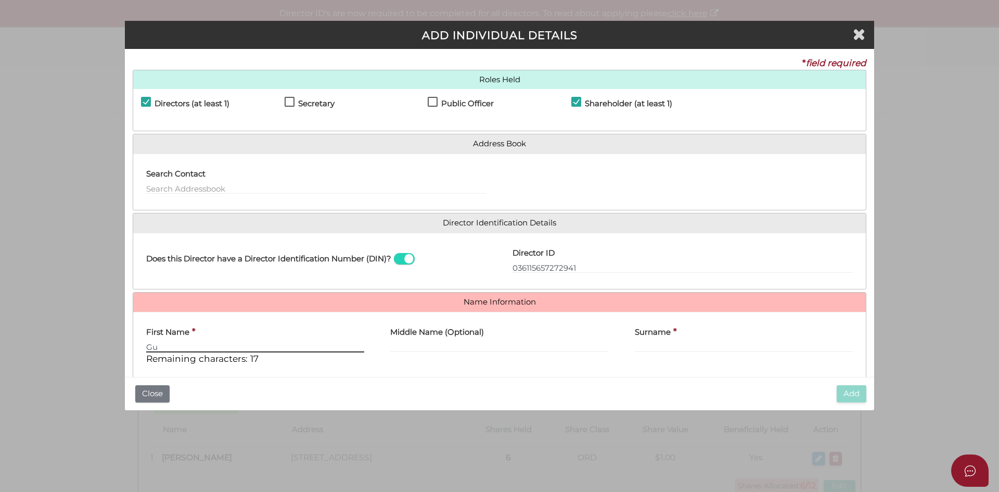
type input "G"
click at [164, 341] on label "First Name" at bounding box center [167, 330] width 43 height 21
click at [164, 341] on input "First Name" at bounding box center [255, 346] width 218 height 11
click at [171, 342] on input "First Name" at bounding box center [255, 346] width 218 height 11
type input "Ken"
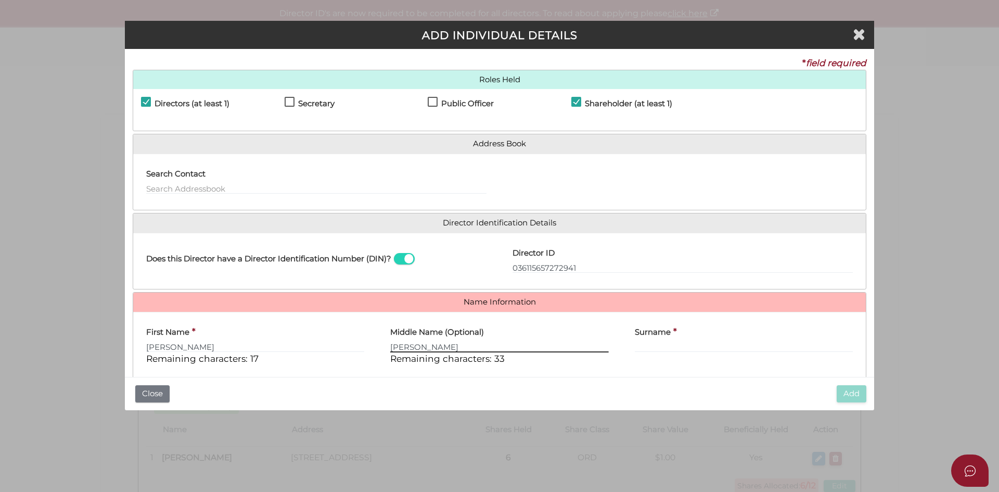
type input "Guo Wei"
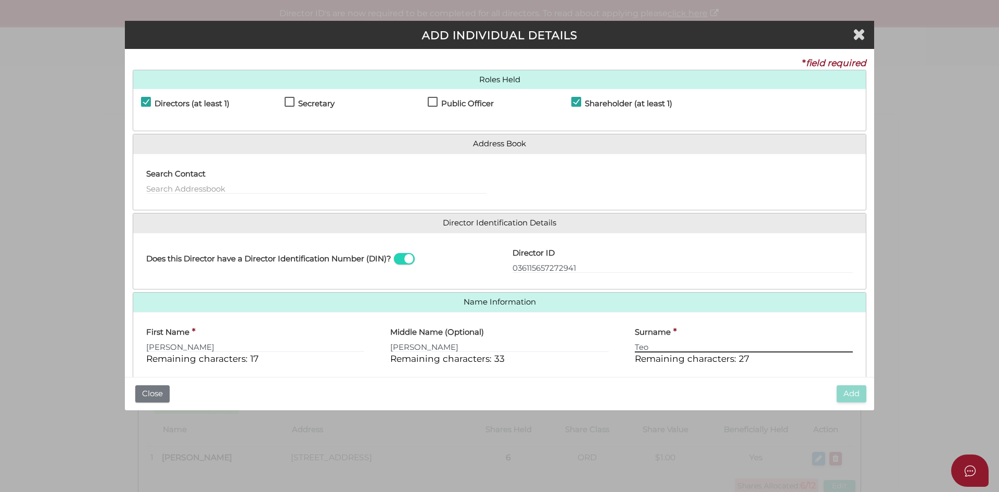
type input "Teo"
drag, startPoint x: 439, startPoint y: 345, endPoint x: 391, endPoint y: 348, distance: 47.4
click at [391, 348] on input "Guo Wei" at bounding box center [499, 346] width 218 height 11
click at [616, 391] on div "Add Close" at bounding box center [499, 393] width 749 height 33
click at [672, 342] on input "Teo" at bounding box center [744, 346] width 218 height 11
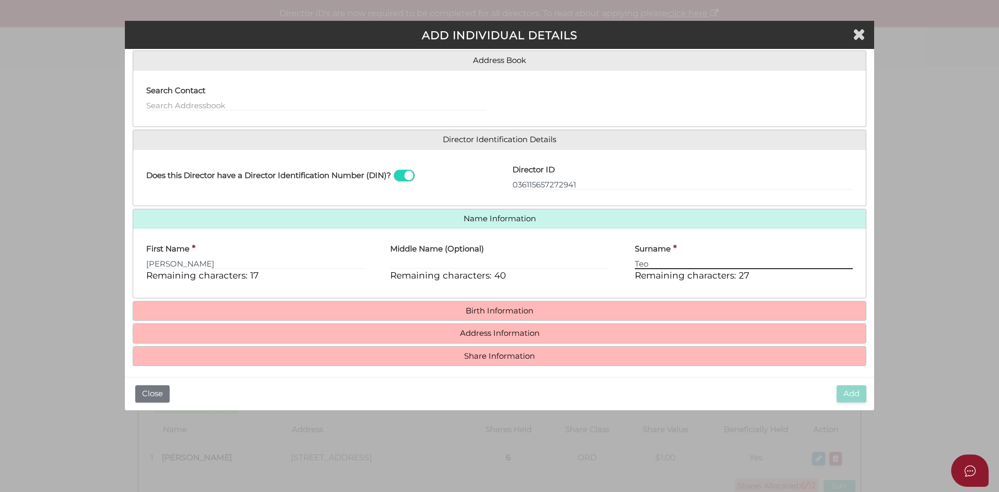
scroll to position [89, 0]
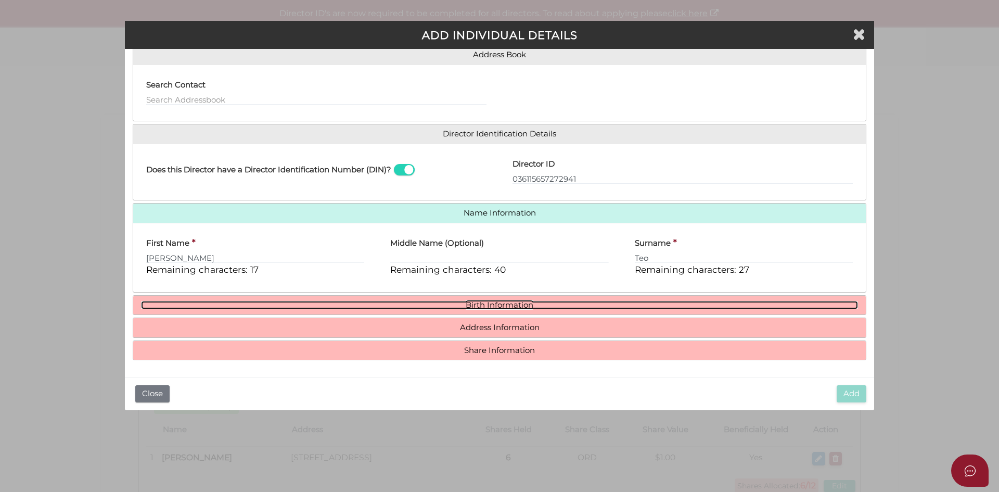
click at [484, 306] on link "Birth Information" at bounding box center [499, 305] width 717 height 9
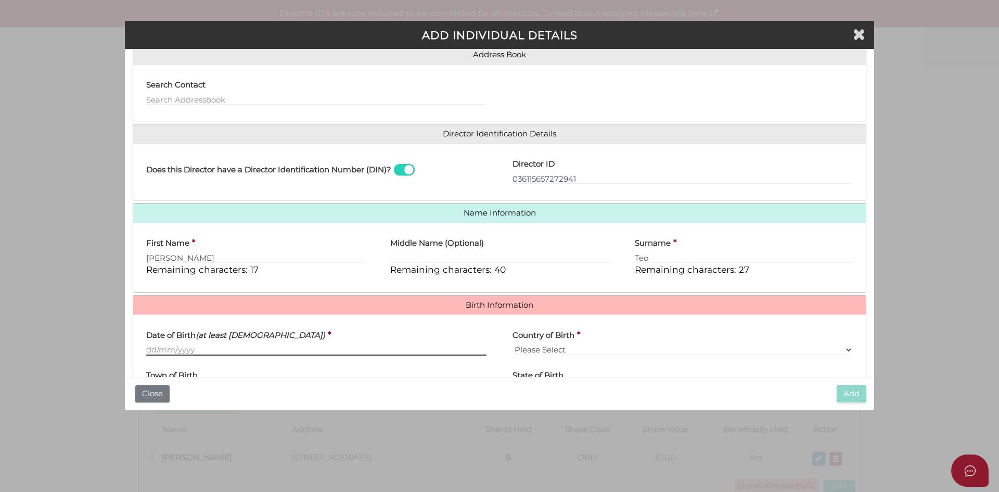
click at [164, 349] on input "Date of Birth (at least 18 years old)" at bounding box center [316, 349] width 340 height 11
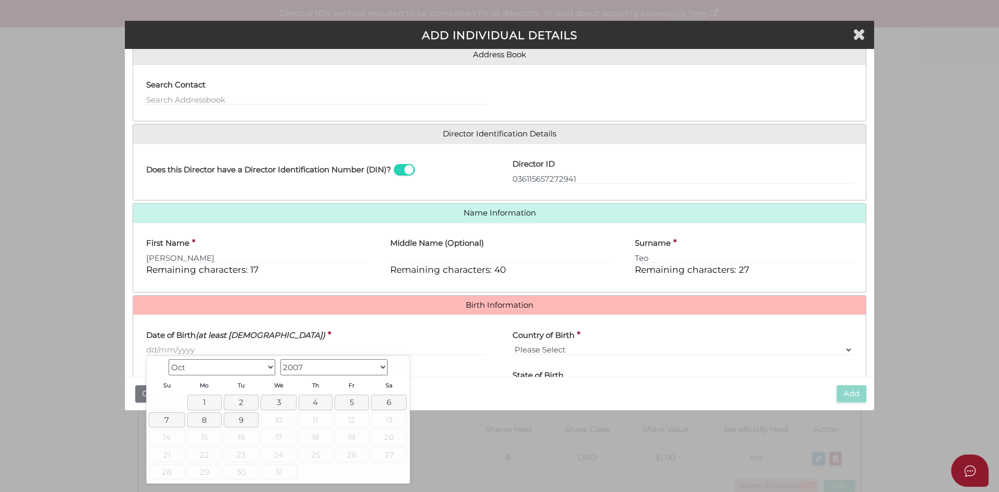
click at [320, 370] on select "1900 1901 1902 1903 1904 1905 1906 1907 1908 1909 1910 1911 1912 1913 1914 1915…" at bounding box center [333, 367] width 107 height 16
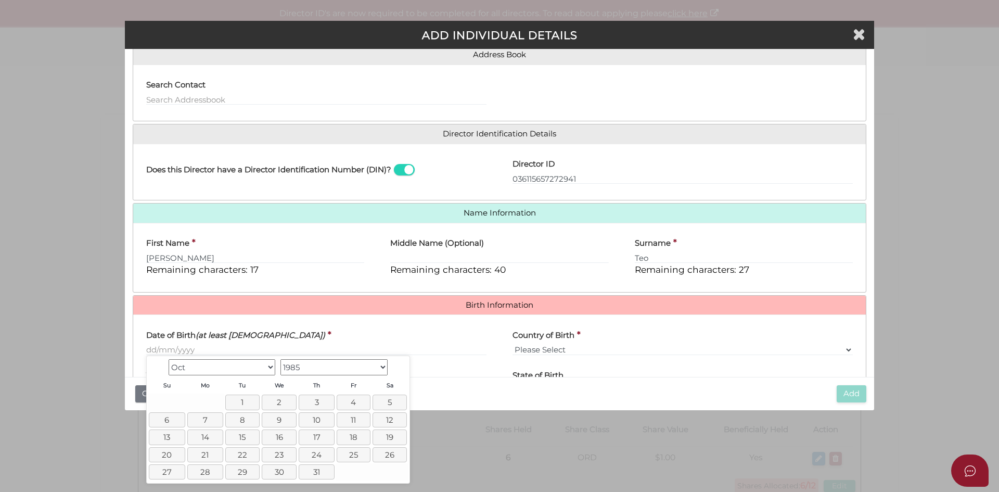
click at [186, 369] on select "Jan Feb Mar Apr May Jun Jul Aug Sep Oct Nov Dec" at bounding box center [222, 367] width 107 height 16
click at [276, 472] on link "28" at bounding box center [278, 471] width 36 height 15
type input "28/08/1985"
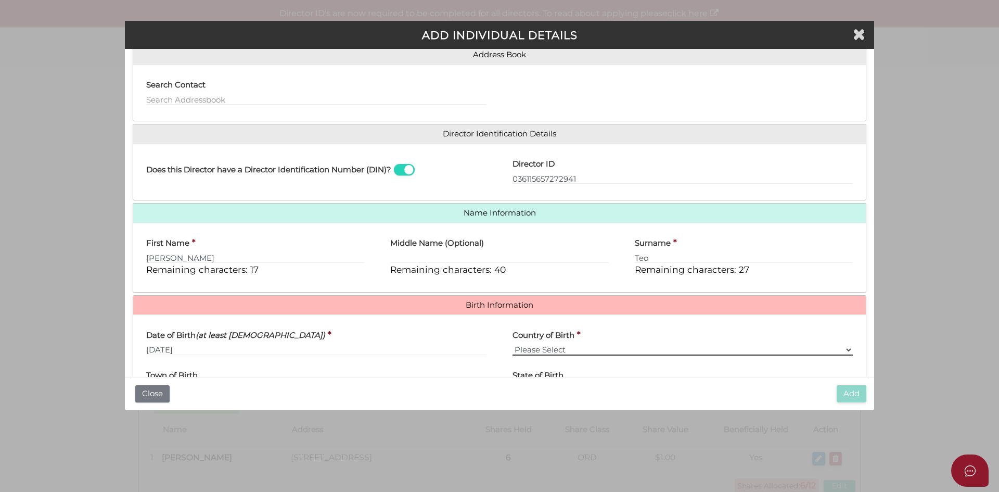
click at [544, 347] on select "Please Select v Australia Afghanistan Albania Algeria American Samoa Andorra An…" at bounding box center [682, 349] width 340 height 11
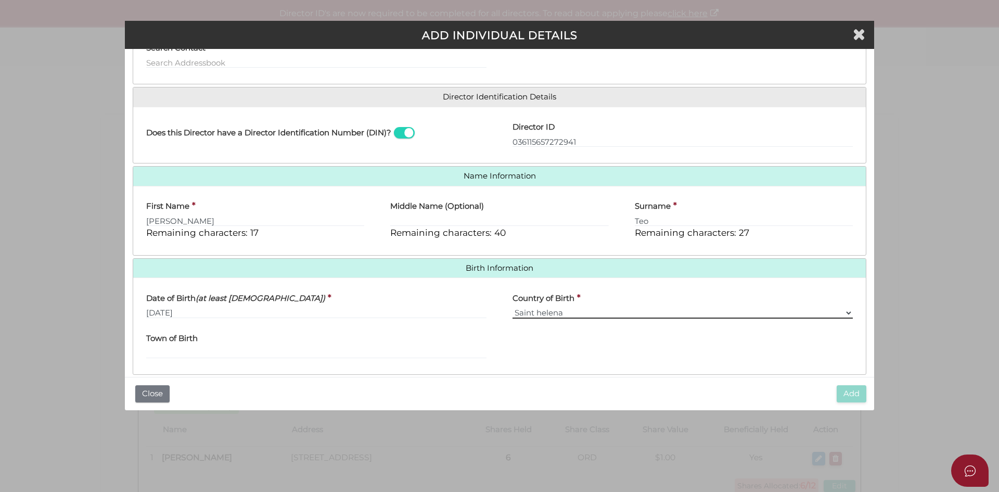
scroll to position [141, 0]
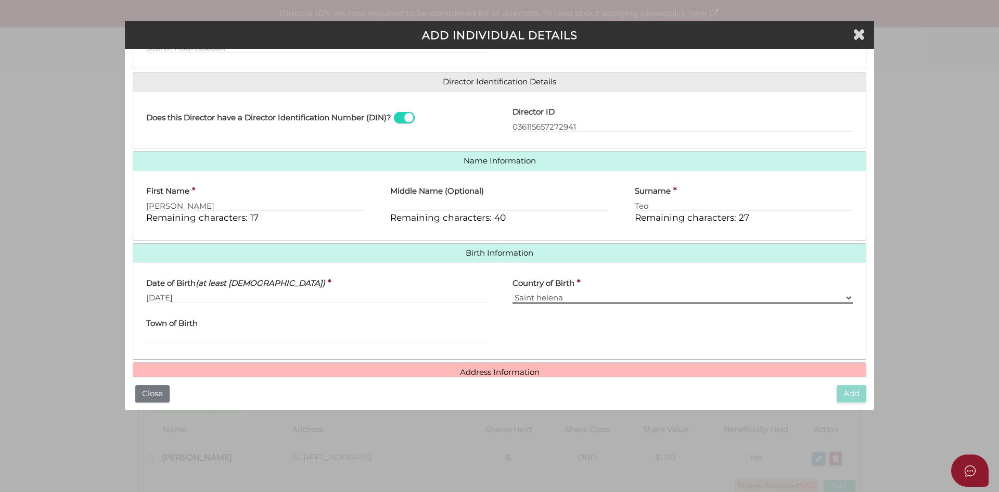
click at [549, 294] on select "Please Select v Australia Afghanistan Albania Algeria American Samoa Andorra An…" at bounding box center [682, 297] width 340 height 11
click at [844, 300] on select "Please Select v Australia Afghanistan Albania Algeria American Samoa Andorra An…" at bounding box center [682, 297] width 340 height 11
click at [848, 295] on select "Please Select v Australia Afghanistan Albania Algeria American Samoa Andorra An…" at bounding box center [682, 297] width 340 height 11
select select "Singapore"
click at [512, 292] on select "Please Select v Australia Afghanistan Albania Algeria American Samoa Andorra An…" at bounding box center [682, 297] width 340 height 11
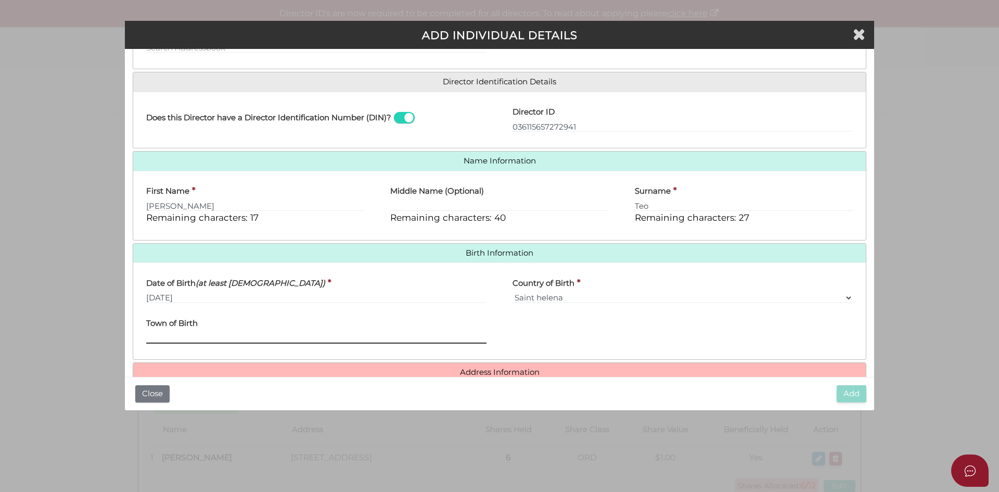
click at [196, 338] on input "Town of Birth" at bounding box center [316, 337] width 340 height 11
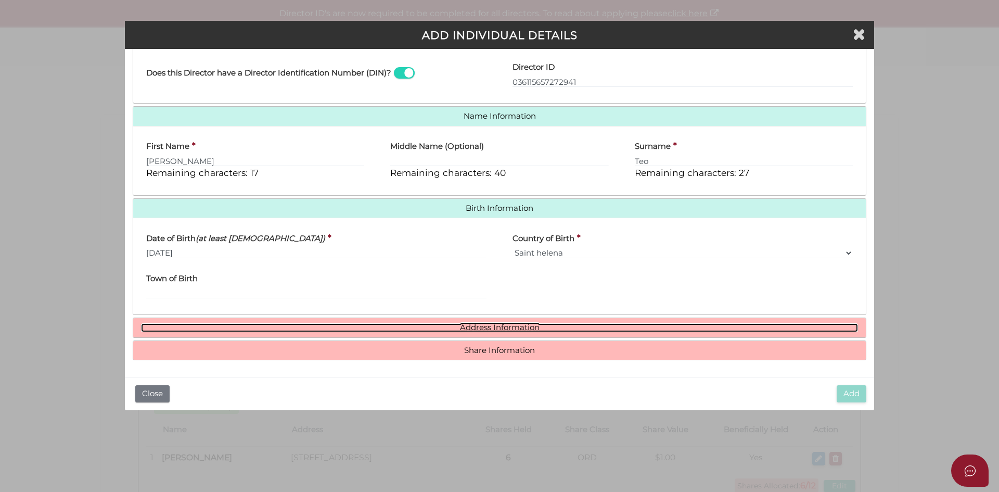
click at [492, 328] on link "Address Information" at bounding box center [499, 327] width 717 height 9
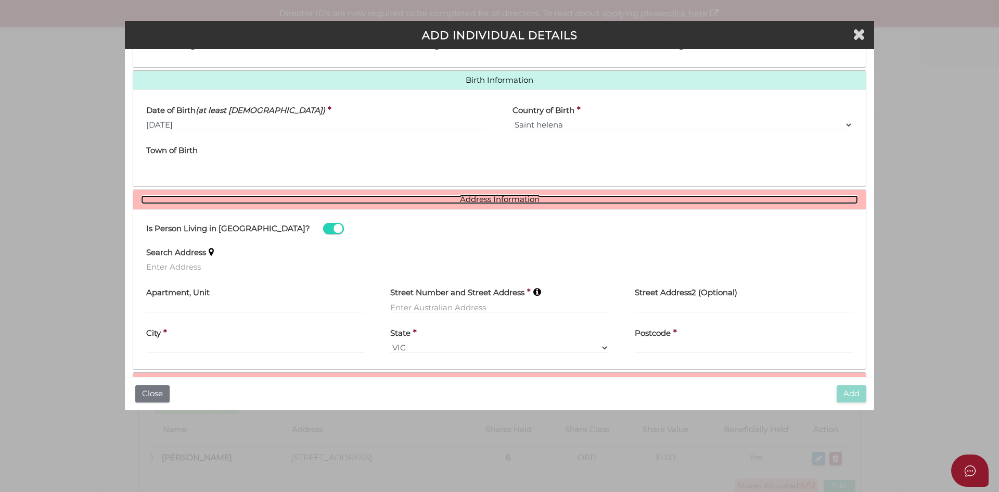
scroll to position [342, 0]
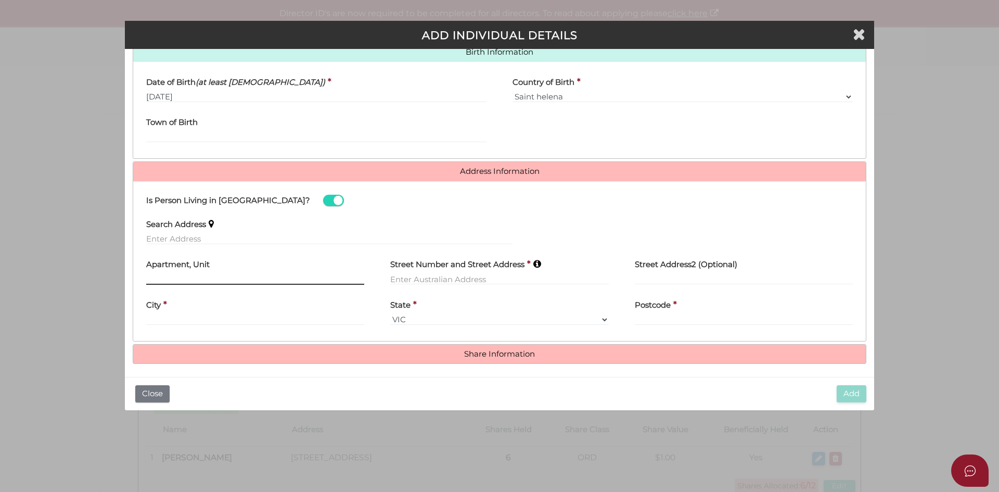
click at [159, 279] on input "text" at bounding box center [255, 278] width 218 height 11
click at [153, 232] on label "Search Address" at bounding box center [176, 222] width 60 height 21
click at [150, 237] on input "text" at bounding box center [329, 238] width 366 height 11
click at [212, 243] on input "11 threadneedl" at bounding box center [329, 238] width 366 height 11
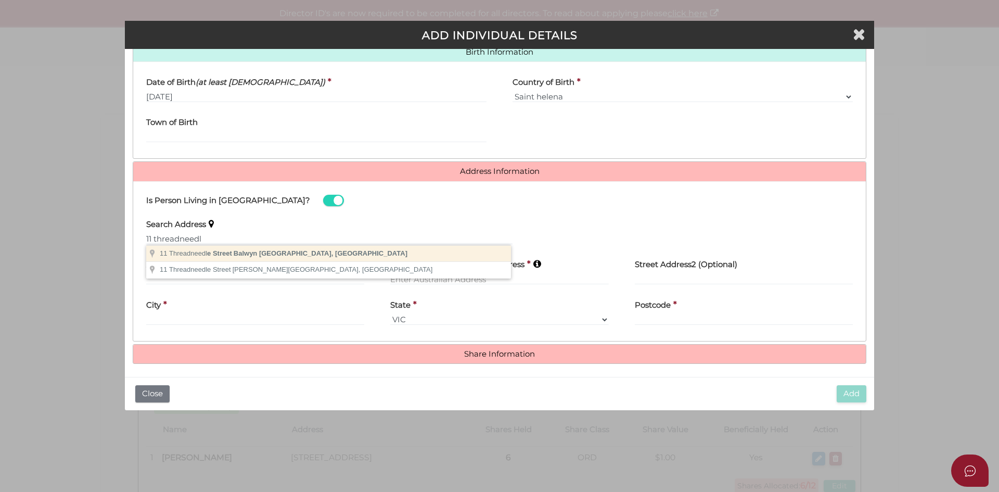
type input "11 Threadneedle Street, Balwyn VIC, Australia"
type input "11 Threadneedle Street"
type input "Balwyn"
select select "VIC"
type input "3103"
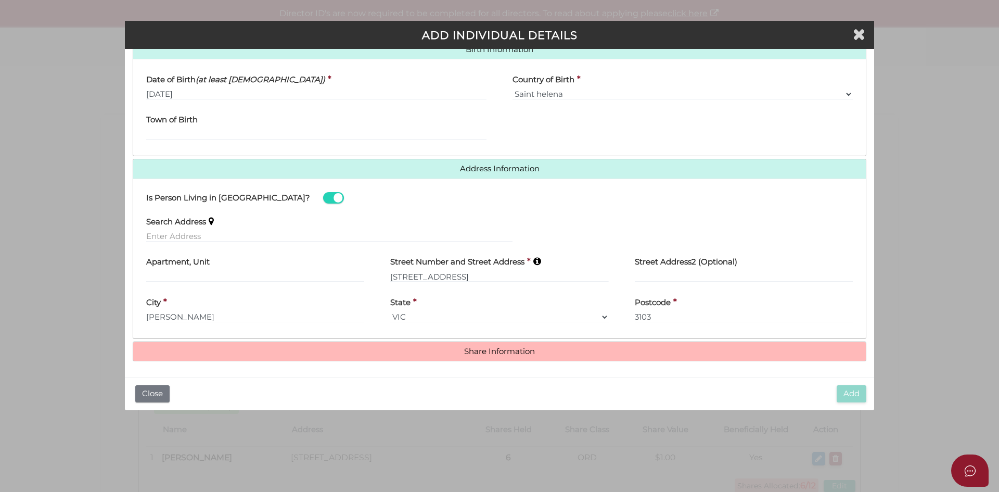
scroll to position [345, 0]
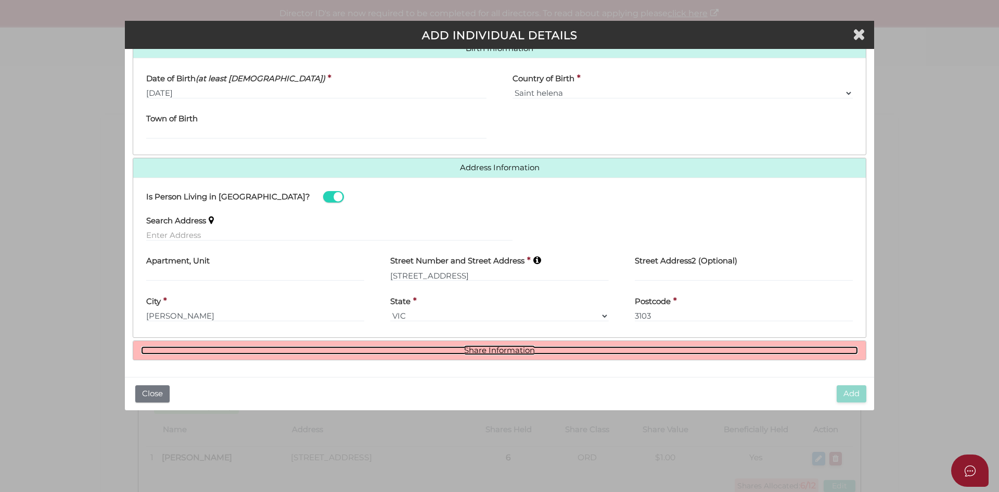
click at [480, 349] on link "Share Information" at bounding box center [499, 350] width 717 height 9
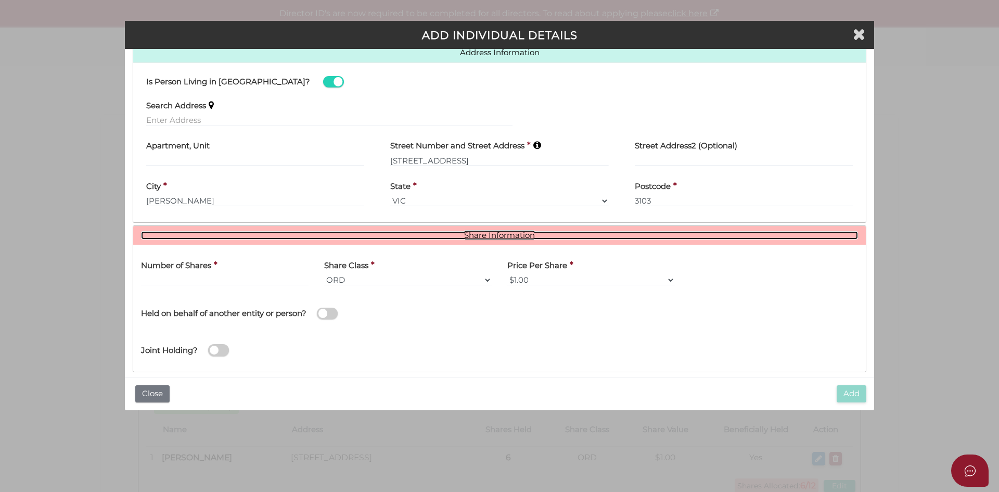
scroll to position [472, 0]
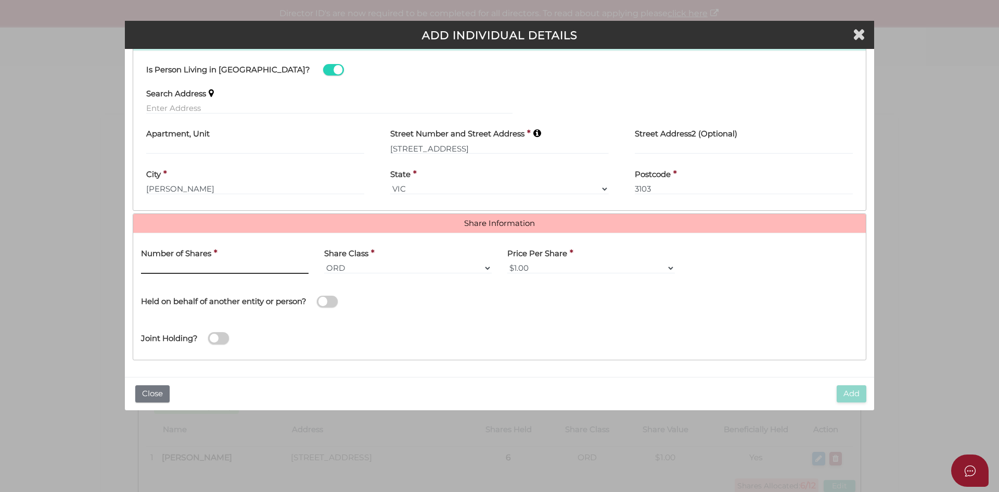
click at [209, 264] on input "text" at bounding box center [225, 267] width 168 height 11
type input "6"
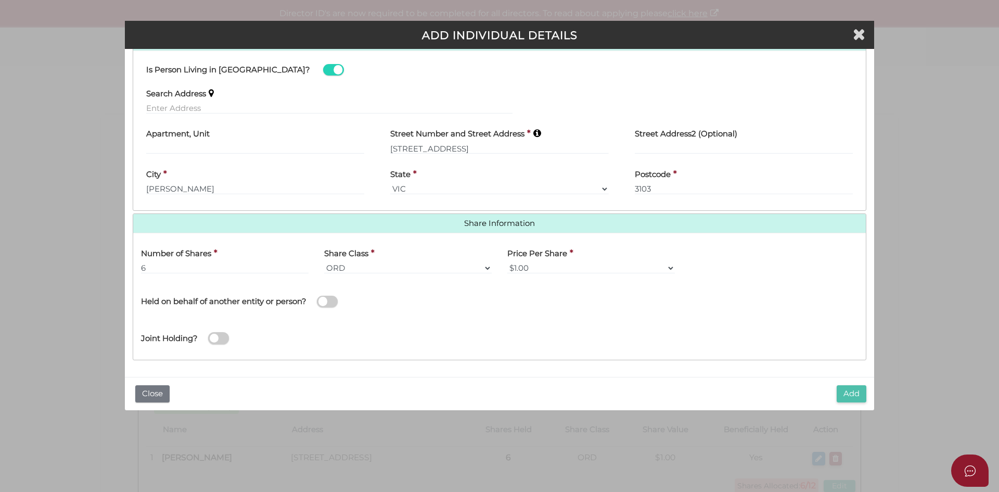
click at [855, 394] on button "Add" at bounding box center [852, 393] width 30 height 17
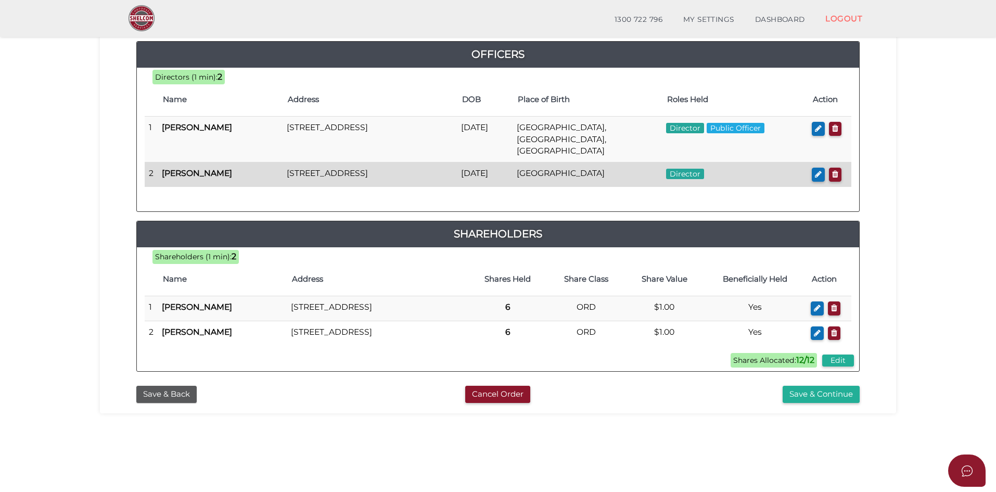
scroll to position [156, 0]
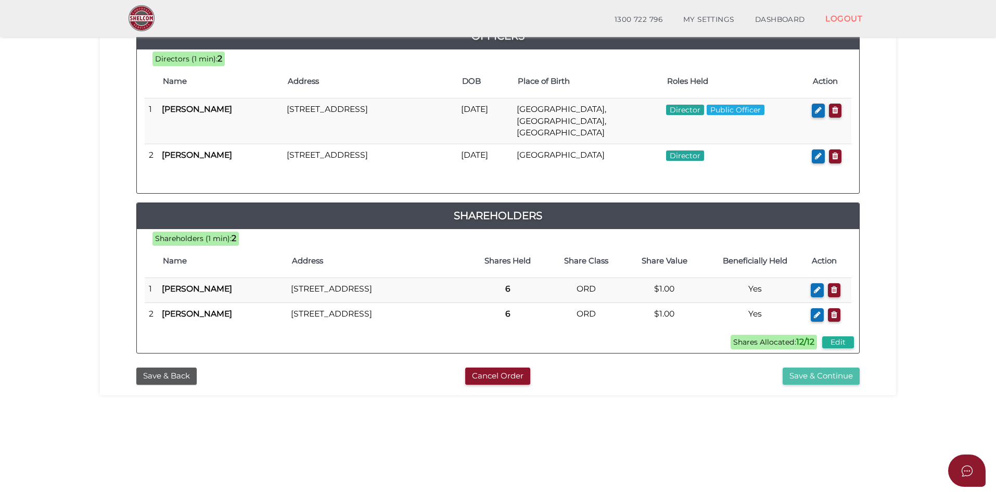
click at [824, 384] on button "Save & Continue" at bounding box center [820, 375] width 77 height 17
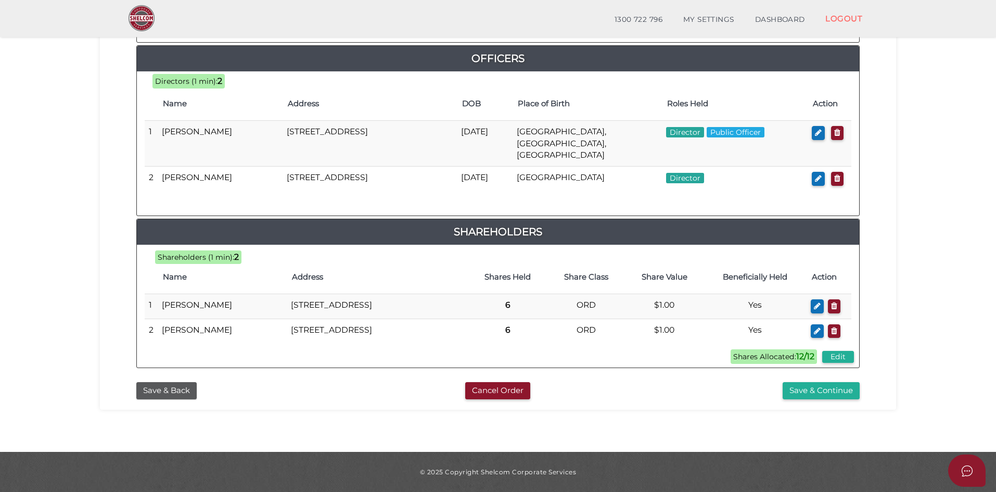
scroll to position [497, 0]
click at [824, 392] on button "Save & Continue" at bounding box center [820, 390] width 77 height 17
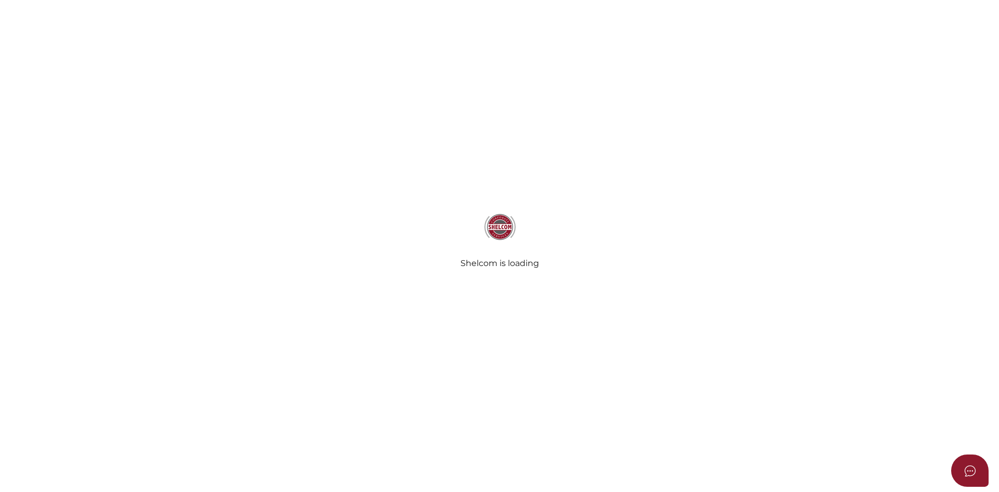
radio input "true"
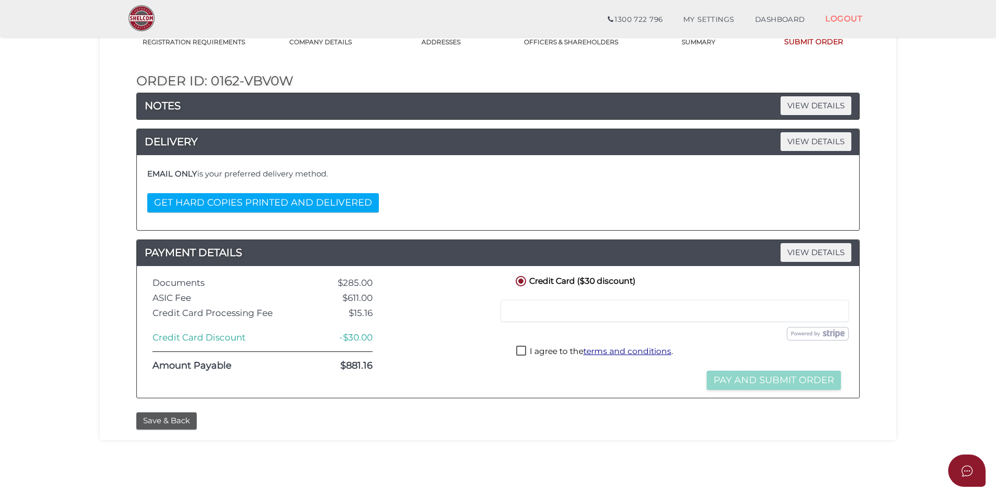
scroll to position [104, 0]
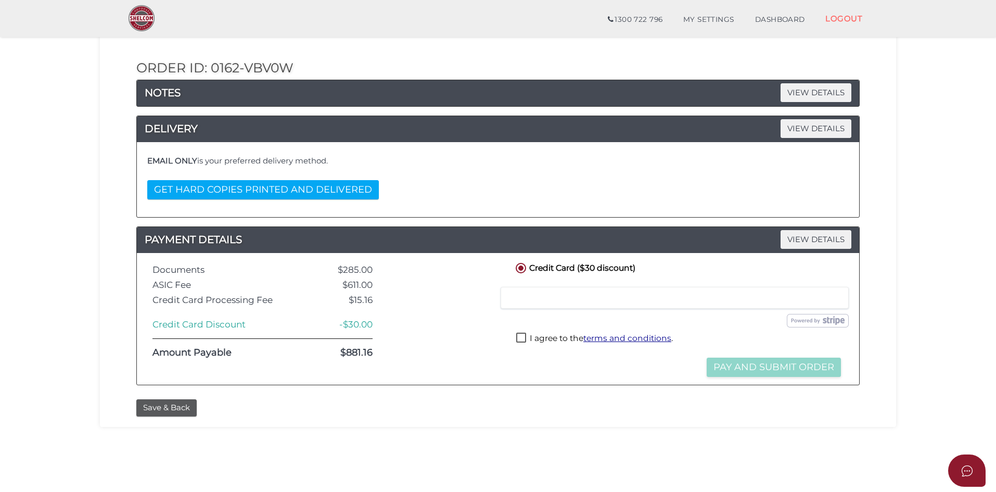
click at [515, 340] on div "I agree to the terms and conditions ." at bounding box center [678, 340] width 330 height 21
click at [524, 340] on label "I agree to the terms and conditions ." at bounding box center [594, 338] width 157 height 13
checkbox input "true"
click at [766, 369] on button "Pay and Submit Order" at bounding box center [773, 366] width 134 height 19
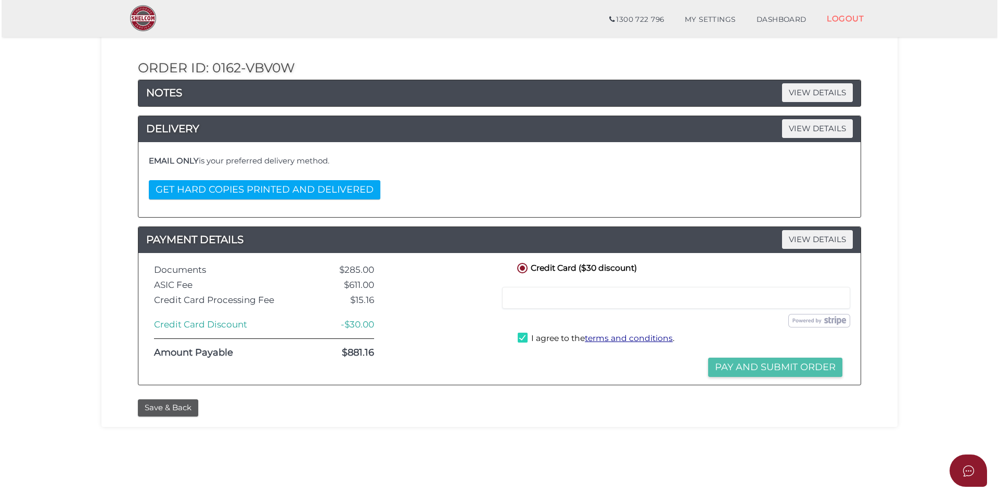
scroll to position [0, 0]
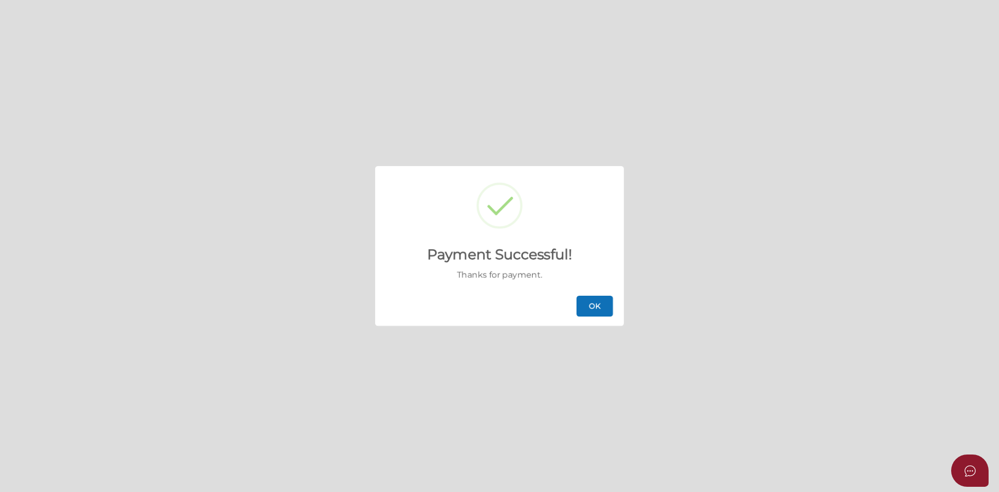
click at [593, 306] on button "OK" at bounding box center [594, 305] width 36 height 21
